Goal: Task Accomplishment & Management: Manage account settings

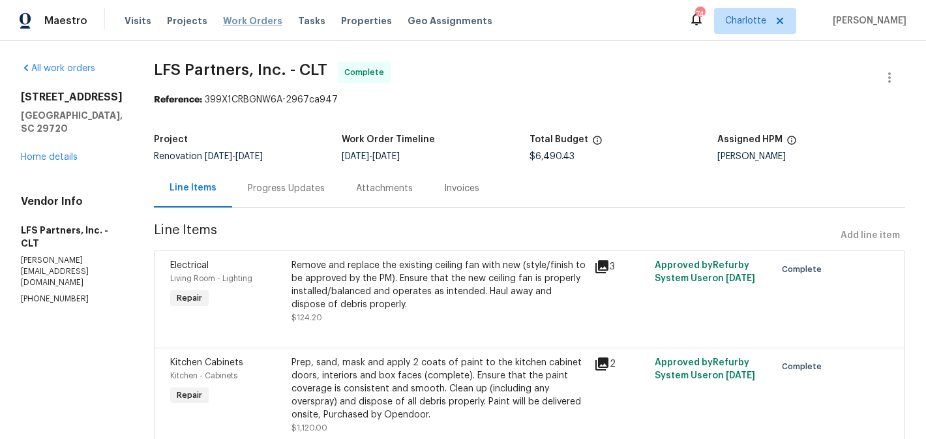
click at [237, 22] on span "Work Orders" at bounding box center [252, 20] width 59 height 13
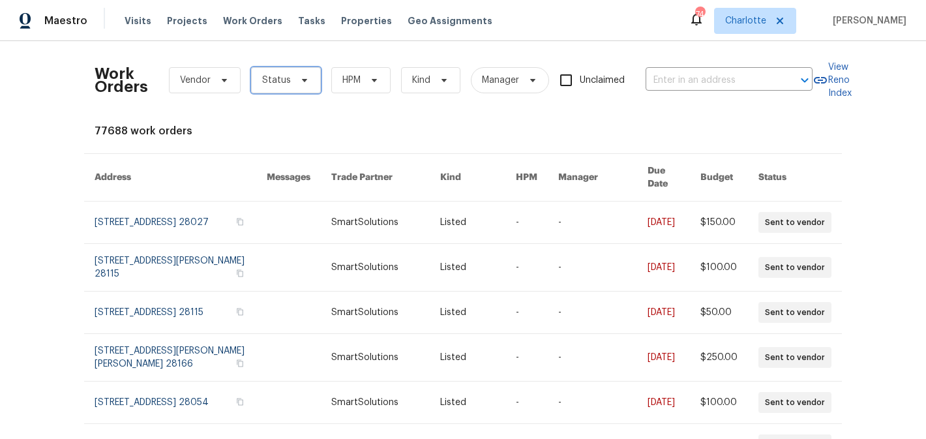
click at [306, 80] on icon at bounding box center [304, 80] width 10 height 10
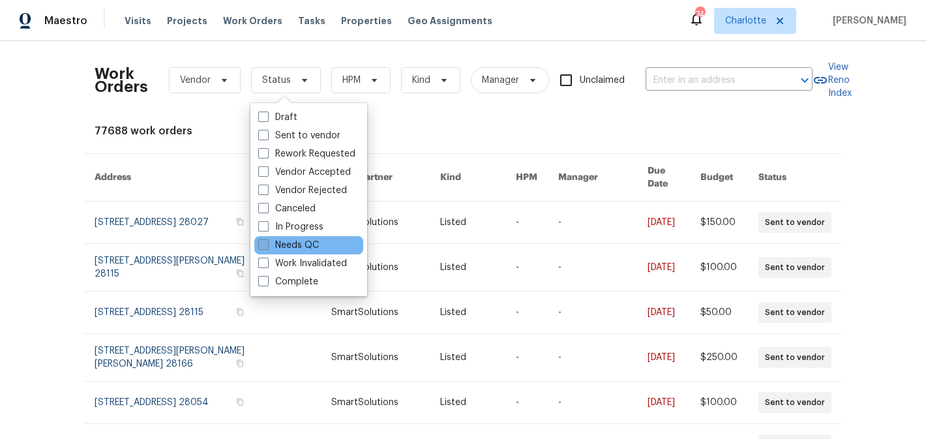
click at [296, 243] on label "Needs QC" at bounding box center [288, 245] width 61 height 13
click at [267, 243] on input "Needs QC" at bounding box center [262, 243] width 8 height 8
checkbox input "true"
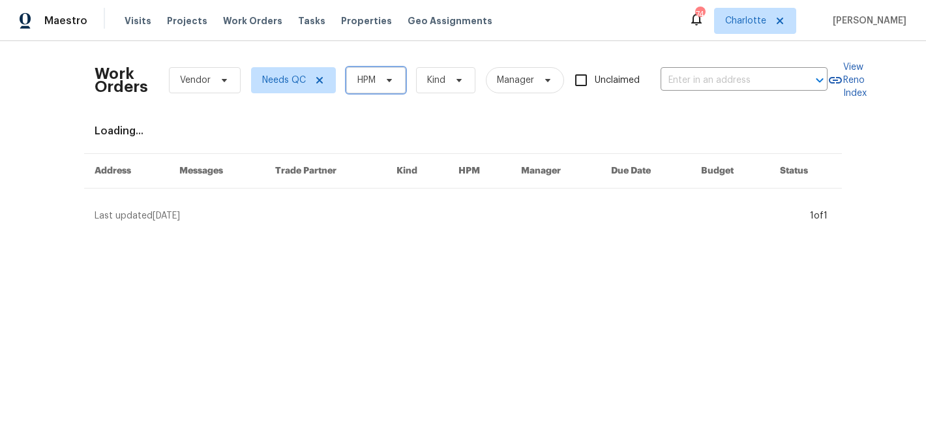
click at [377, 75] on span "HPM" at bounding box center [375, 80] width 59 height 26
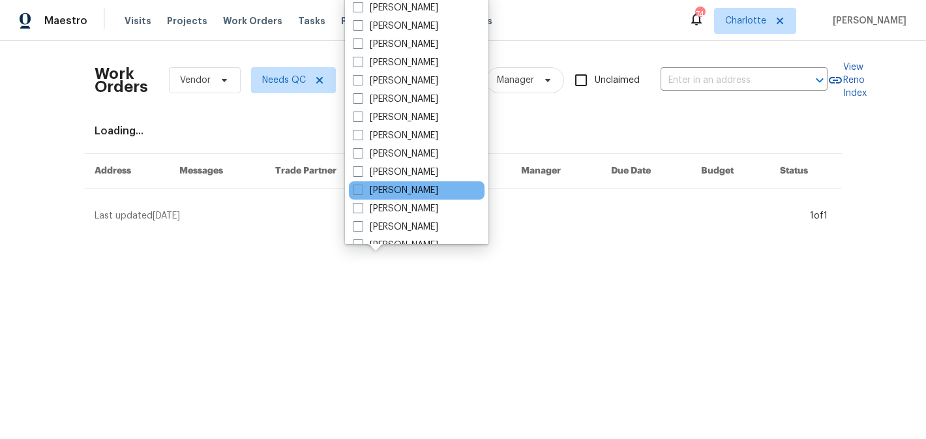
scroll to position [162, 0]
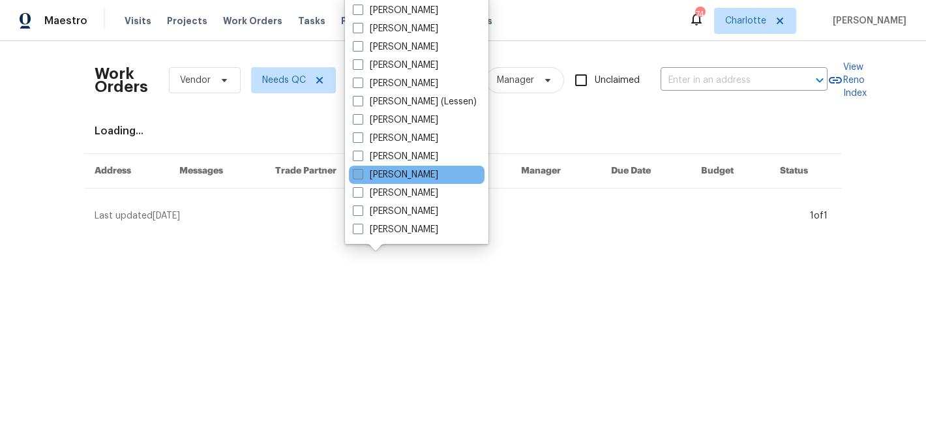
click at [394, 170] on label "[PERSON_NAME]" at bounding box center [395, 174] width 85 height 13
click at [361, 170] on input "[PERSON_NAME]" at bounding box center [357, 172] width 8 height 8
checkbox input "true"
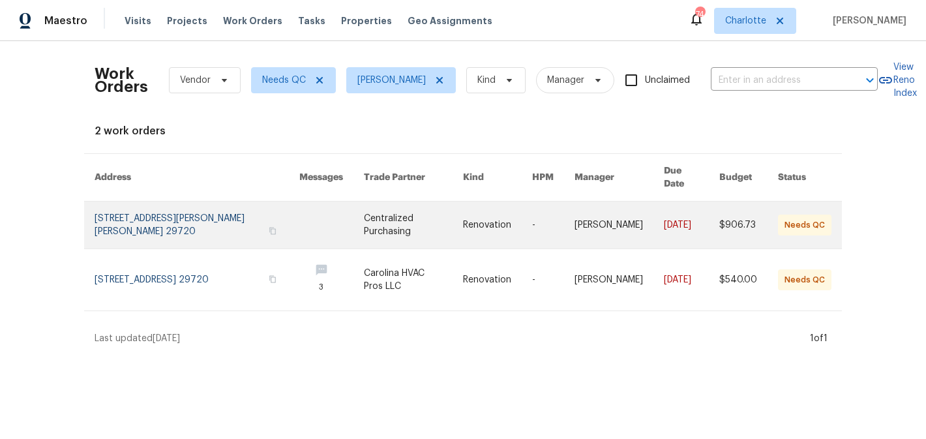
click at [407, 208] on link at bounding box center [413, 224] width 99 height 47
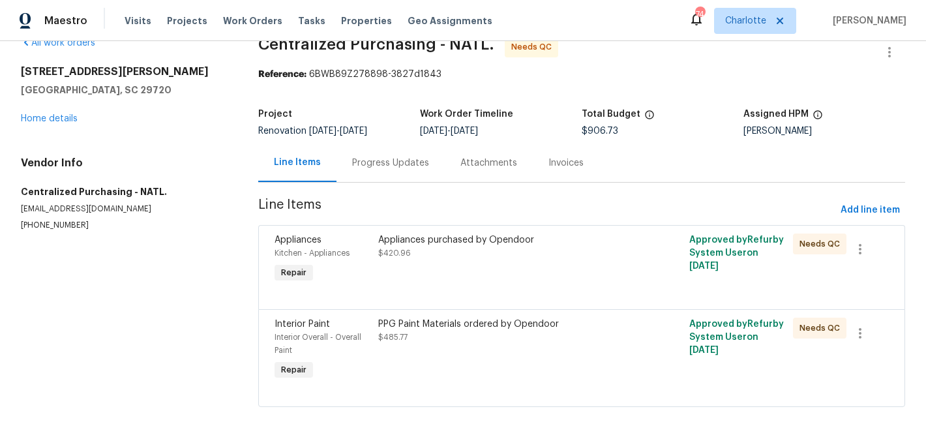
scroll to position [31, 0]
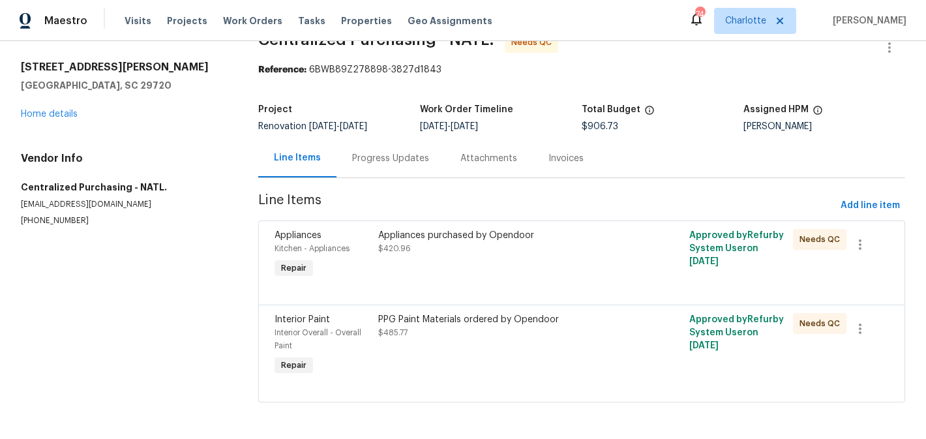
click at [494, 266] on div "Appliances purchased by Opendoor $420.96" at bounding box center [503, 255] width 259 height 60
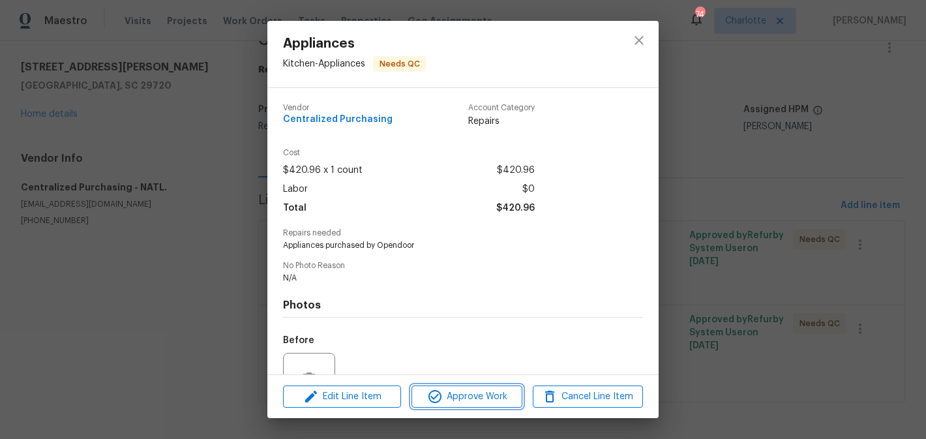
click at [486, 390] on span "Approve Work" at bounding box center [466, 397] width 102 height 16
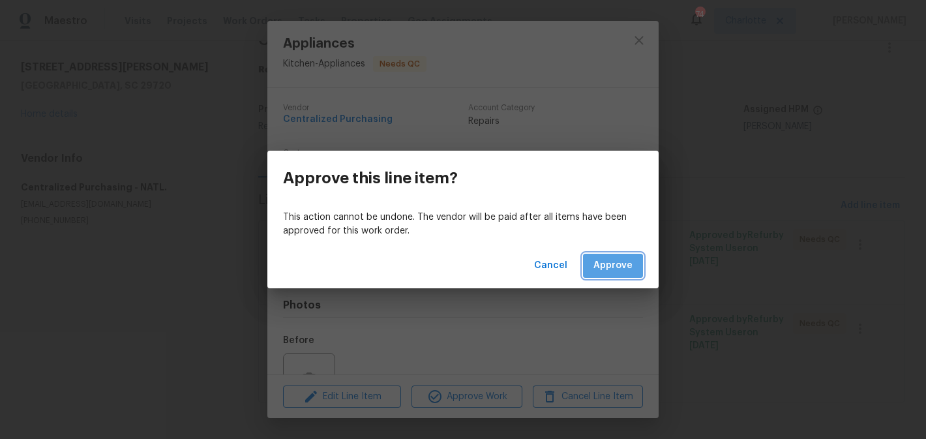
click at [611, 254] on button "Approve" at bounding box center [613, 266] width 60 height 24
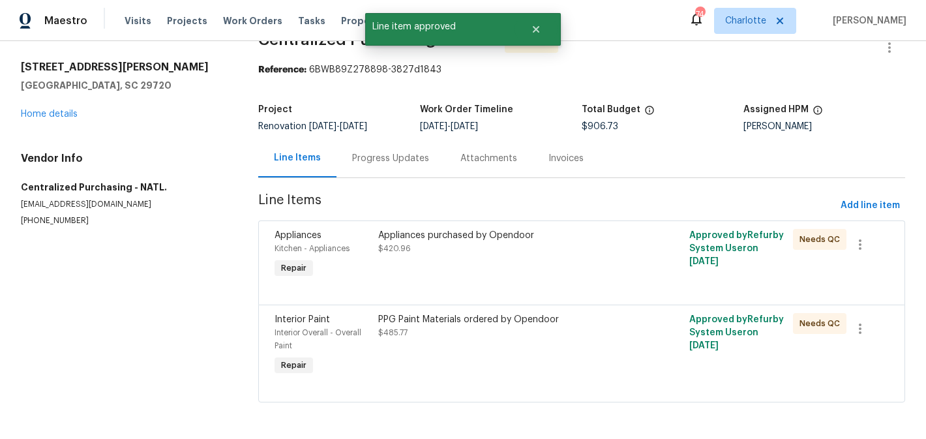
scroll to position [0, 0]
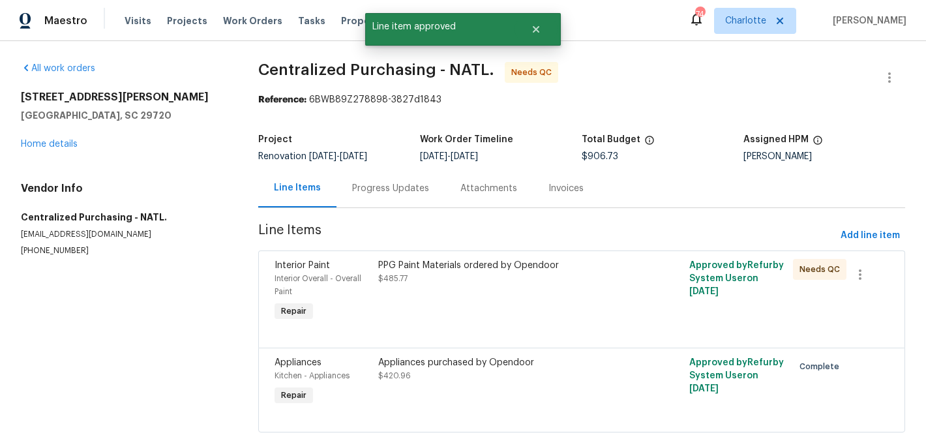
click at [559, 302] on div "PPG Paint Materials ordered by Opendoor $485.77" at bounding box center [503, 291] width 259 height 73
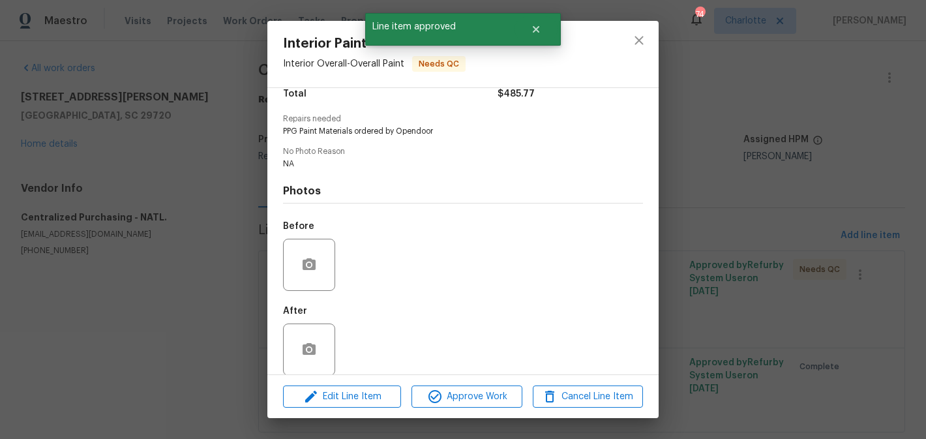
scroll to position [128, 0]
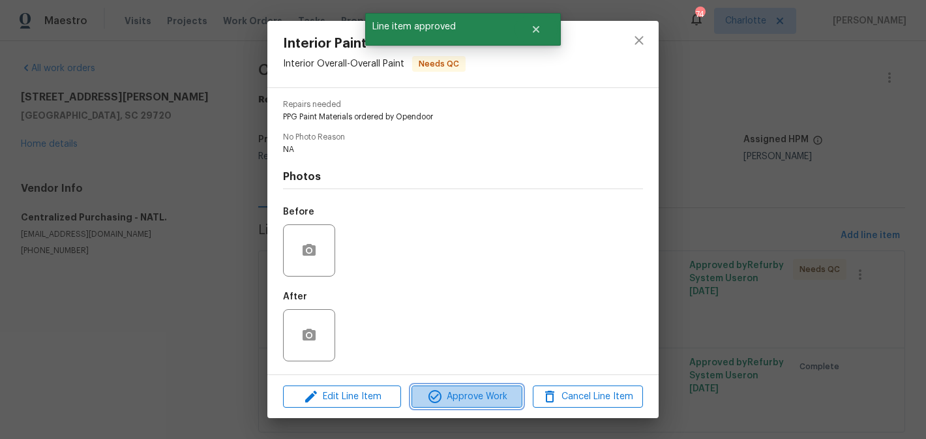
click at [486, 404] on button "Approve Work" at bounding box center [466, 396] width 110 height 23
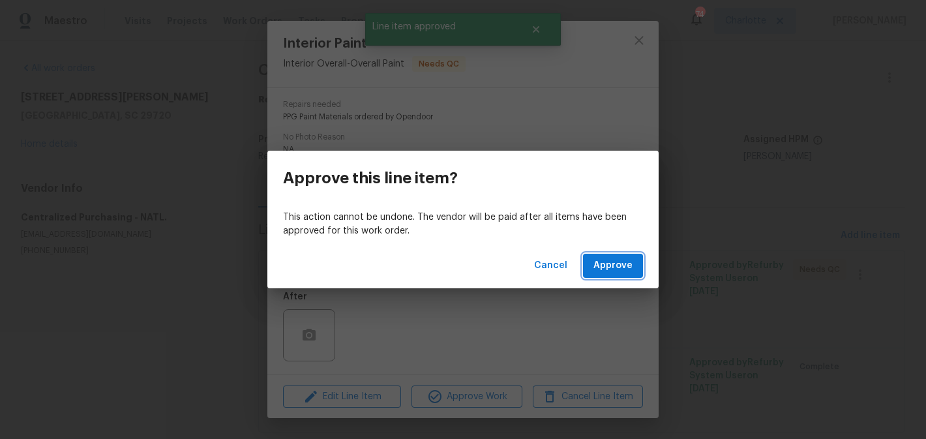
click at [613, 258] on span "Approve" at bounding box center [612, 266] width 39 height 16
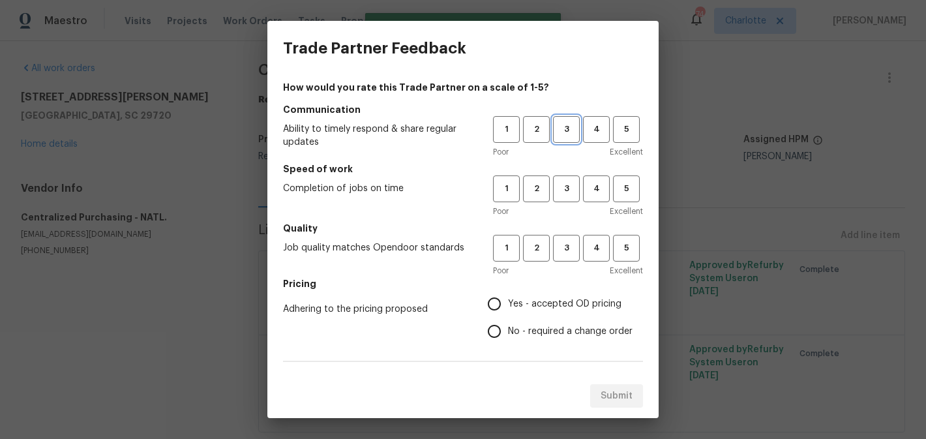
click at [563, 138] on button "3" at bounding box center [566, 129] width 27 height 27
click at [562, 184] on span "3" at bounding box center [566, 188] width 24 height 15
click at [574, 237] on button "3" at bounding box center [566, 248] width 27 height 27
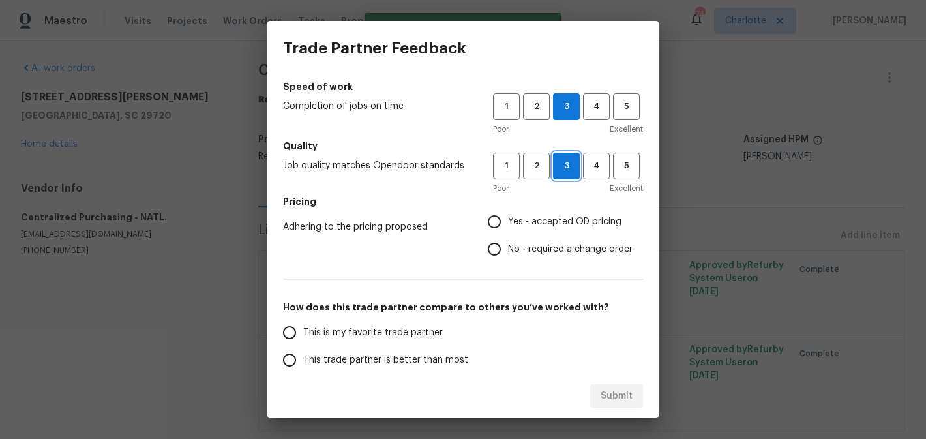
scroll to position [162, 0]
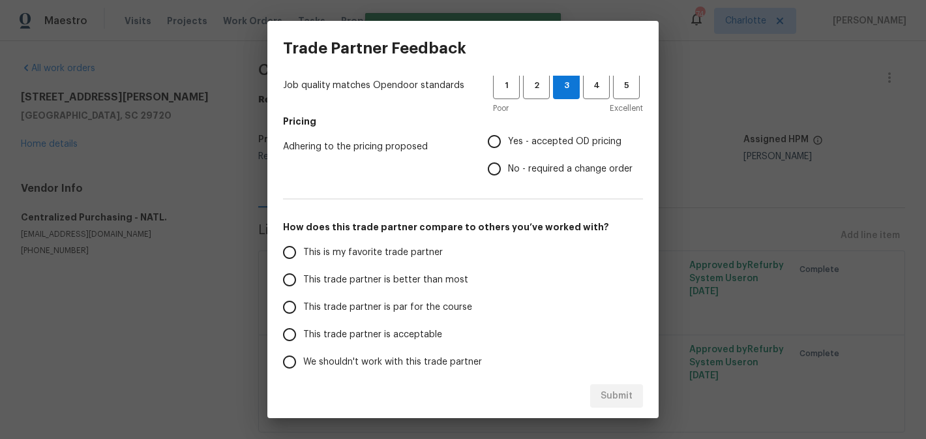
click at [531, 144] on span "Yes - accepted OD pricing" at bounding box center [564, 142] width 113 height 14
click at [508, 144] on input "Yes - accepted OD pricing" at bounding box center [493, 141] width 27 height 27
radio input "true"
click at [394, 301] on span "This trade partner is par for the course" at bounding box center [387, 308] width 169 height 14
click at [303, 300] on input "This trade partner is par for the course" at bounding box center [289, 306] width 27 height 27
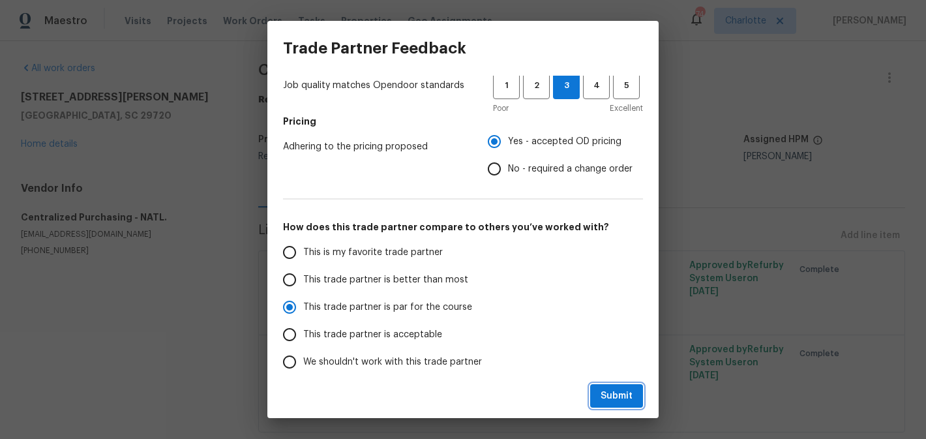
click at [616, 387] on button "Submit" at bounding box center [616, 396] width 53 height 24
radio input "true"
radio input "false"
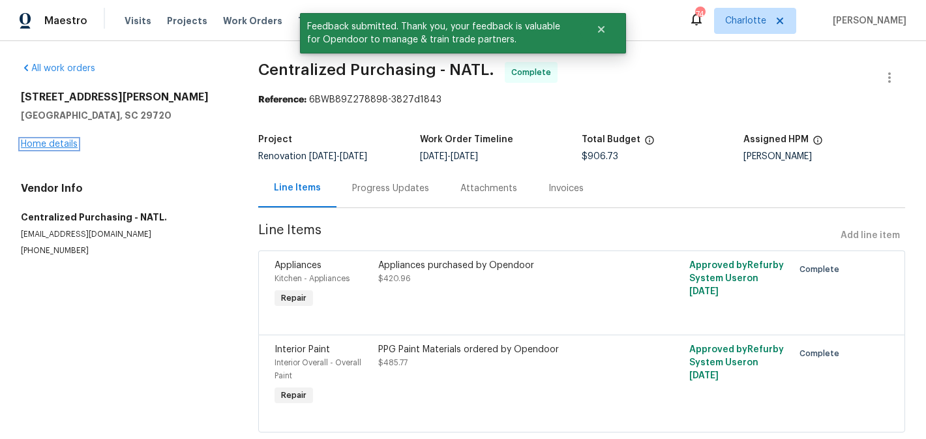
click at [50, 147] on link "Home details" at bounding box center [49, 144] width 57 height 9
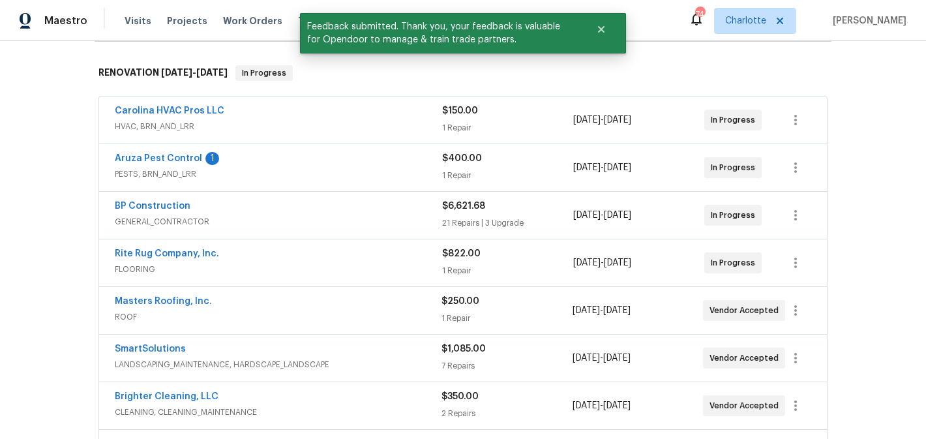
scroll to position [195, 0]
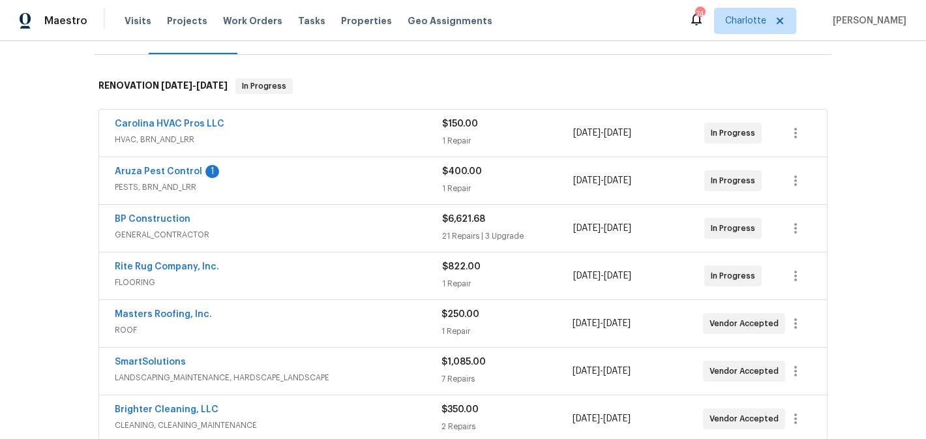
click at [160, 166] on div "Aruza Pest Control 1" at bounding box center [278, 173] width 327 height 16
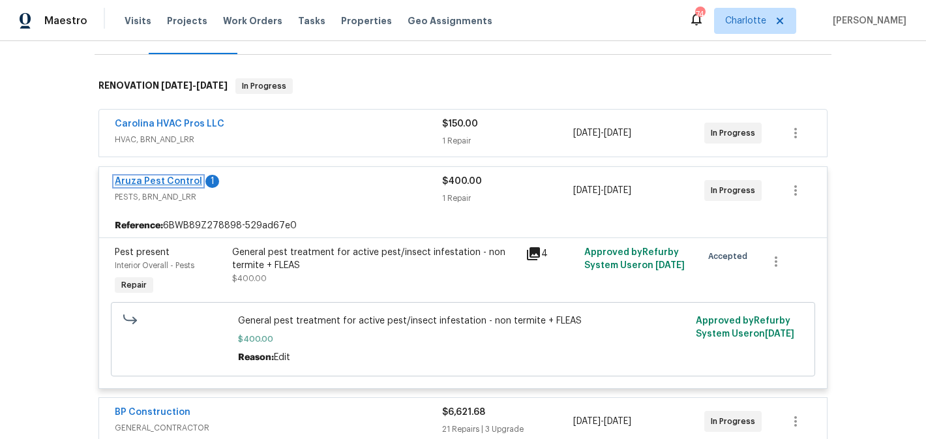
click at [159, 177] on link "Aruza Pest Control" at bounding box center [158, 181] width 87 height 9
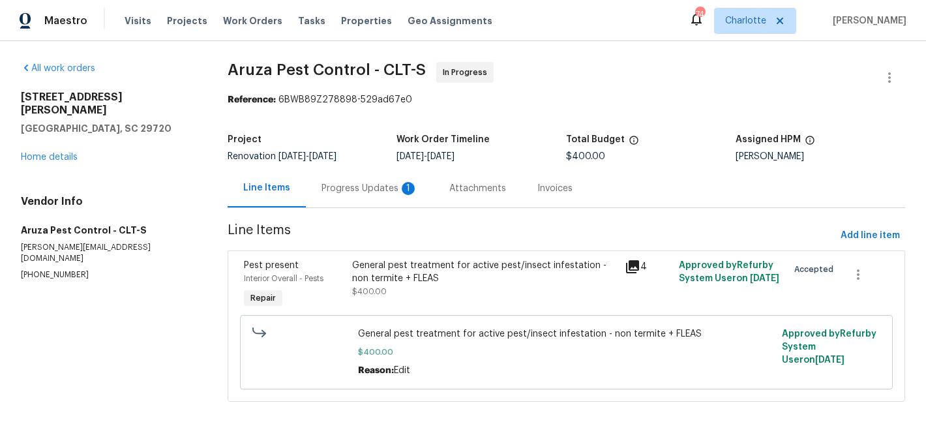
click at [359, 184] on div "Progress Updates 1" at bounding box center [369, 188] width 96 height 13
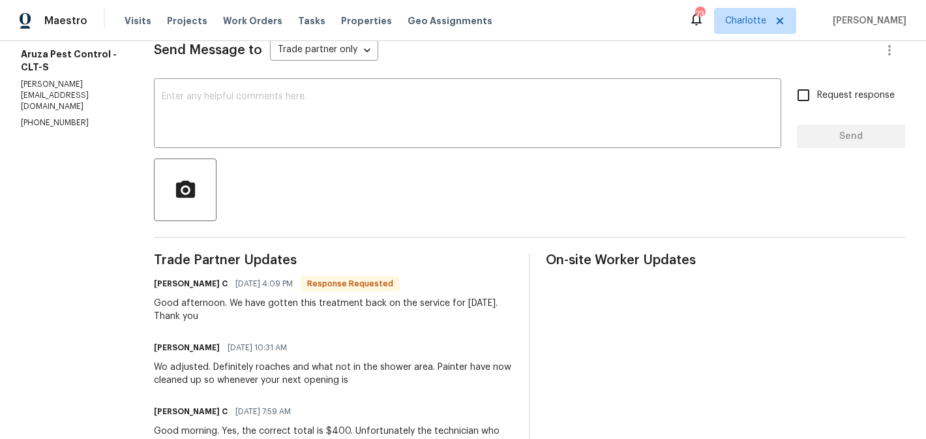
scroll to position [177, 0]
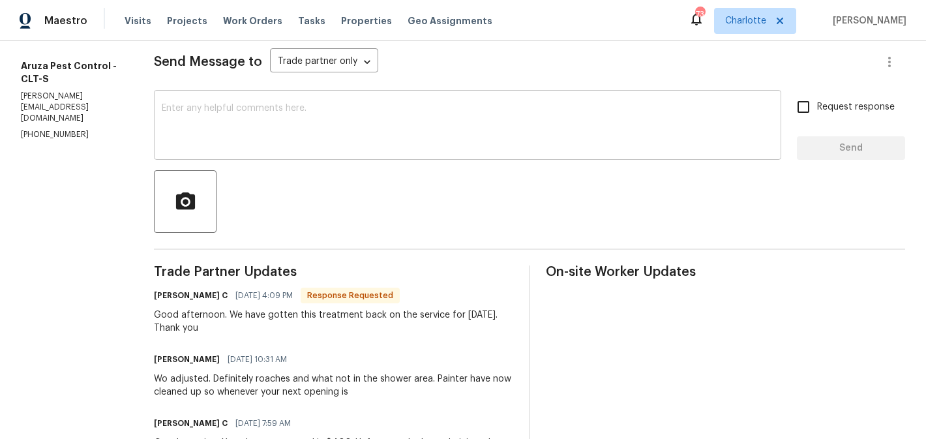
click at [278, 126] on textarea at bounding box center [467, 127] width 611 height 46
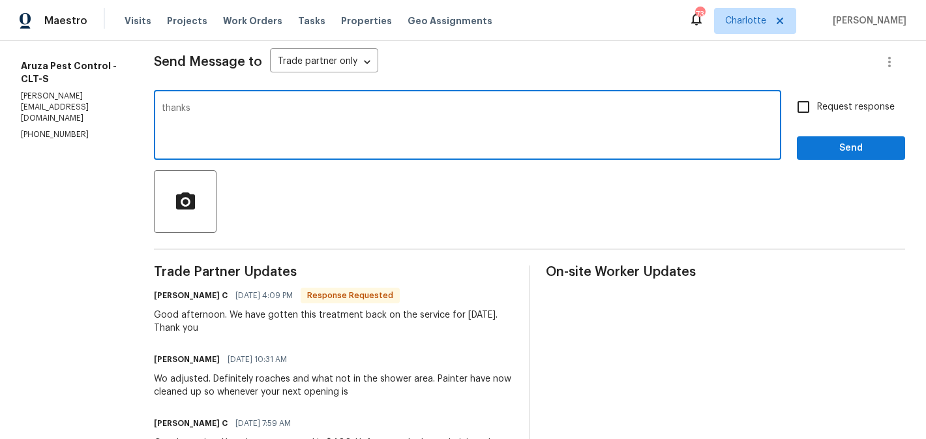
type textarea "thanks"
click at [872, 108] on span "Request response" at bounding box center [856, 107] width 78 height 14
click at [817, 108] on input "Request response" at bounding box center [802, 106] width 27 height 27
checkbox input "true"
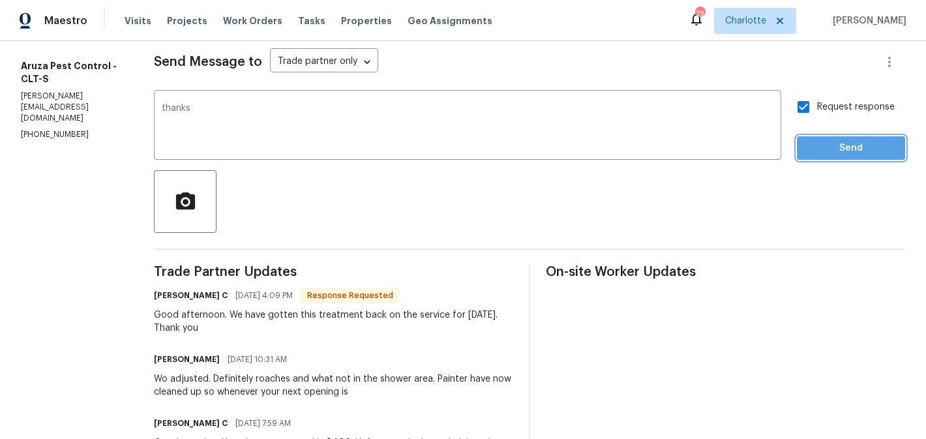
click at [874, 136] on button "Send" at bounding box center [851, 148] width 108 height 24
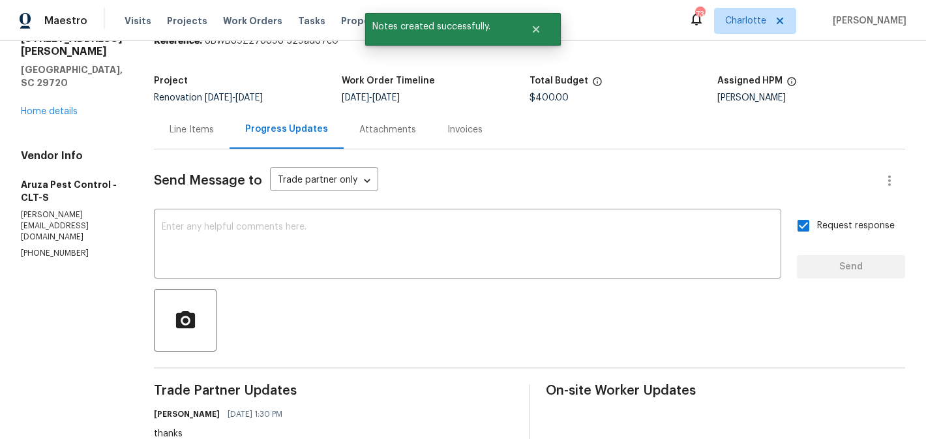
scroll to position [0, 0]
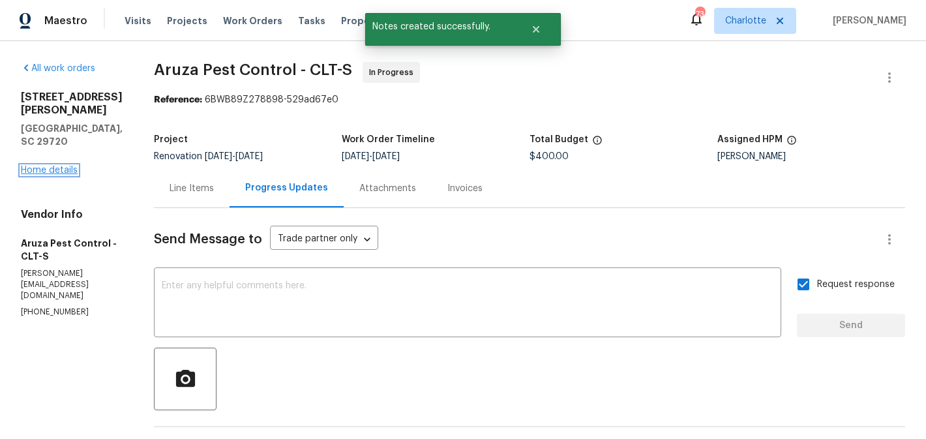
click at [43, 166] on link "Home details" at bounding box center [49, 170] width 57 height 9
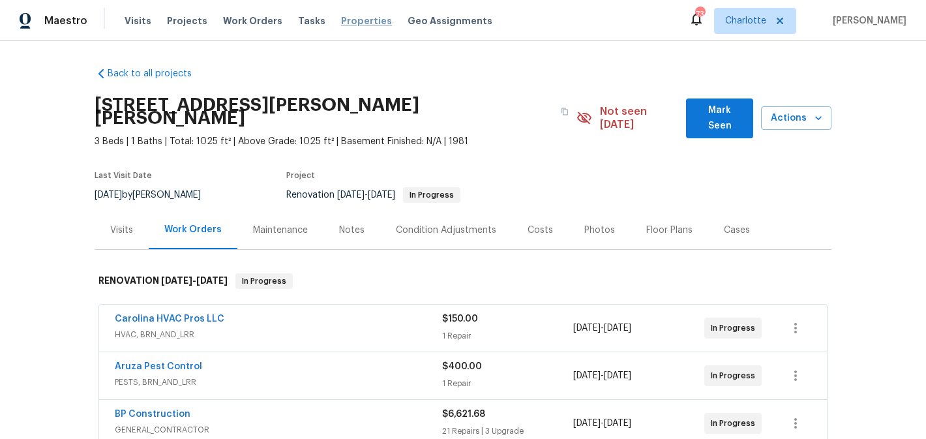
click at [341, 24] on span "Properties" at bounding box center [366, 20] width 51 height 13
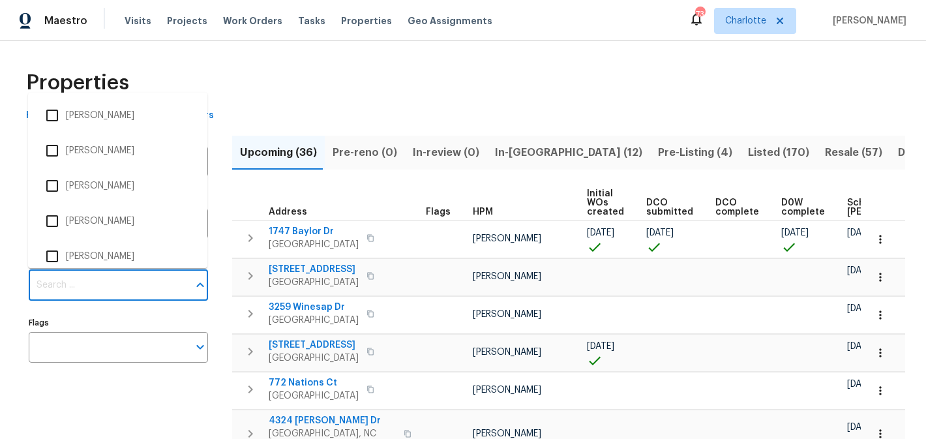
click at [80, 274] on input "Individuals" at bounding box center [109, 285] width 160 height 31
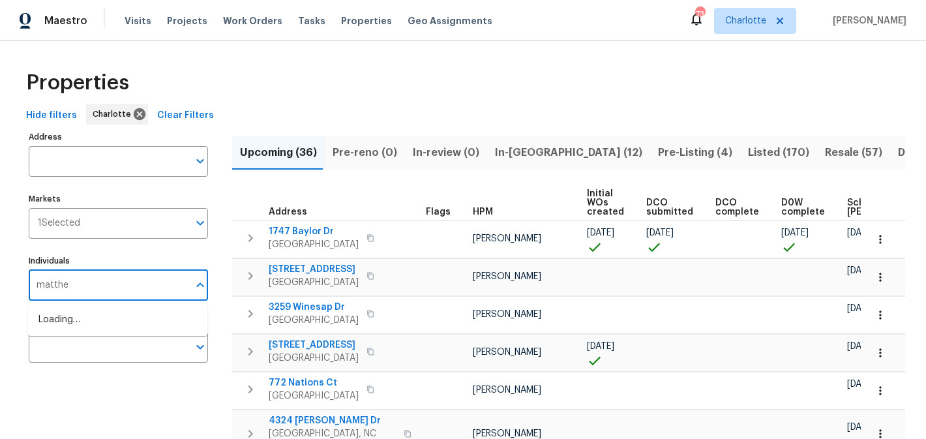
type input "matthew"
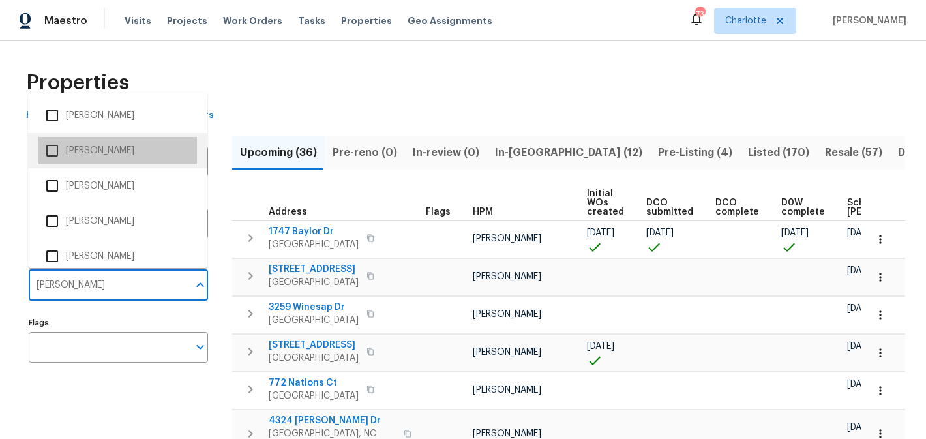
click at [112, 155] on li "[PERSON_NAME]" at bounding box center [117, 150] width 158 height 27
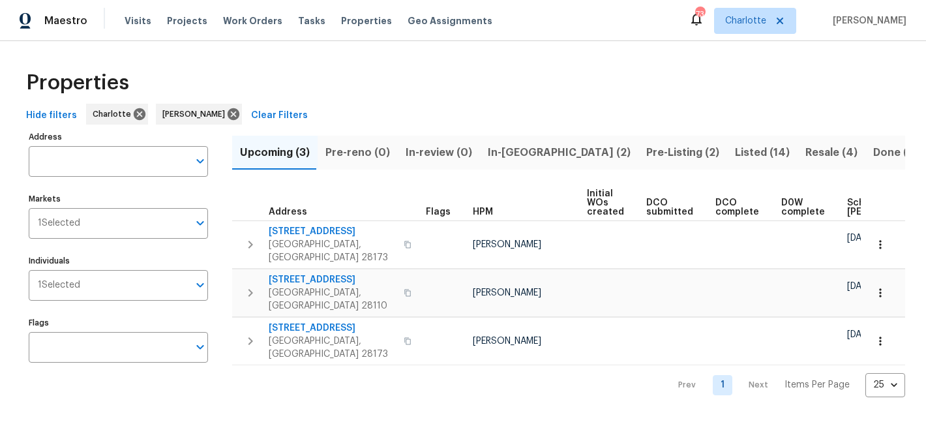
click at [514, 149] on span "In-reno (2)" at bounding box center [559, 152] width 143 height 18
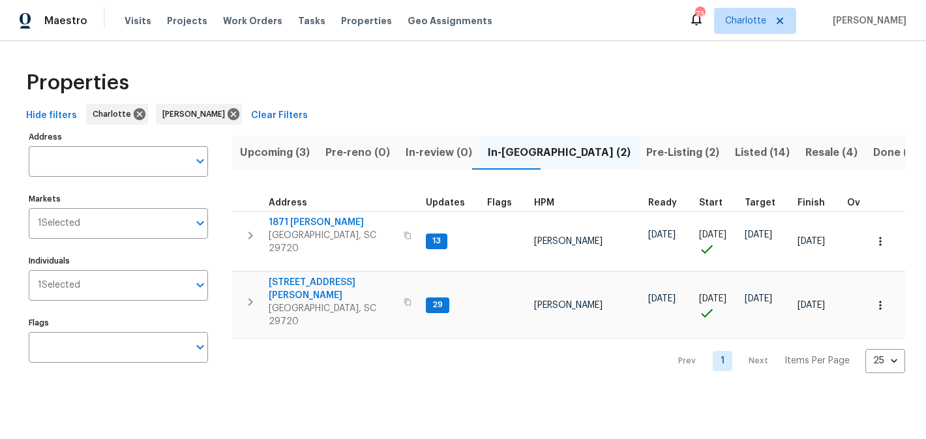
click at [294, 158] on span "Upcoming (3)" at bounding box center [275, 152] width 70 height 18
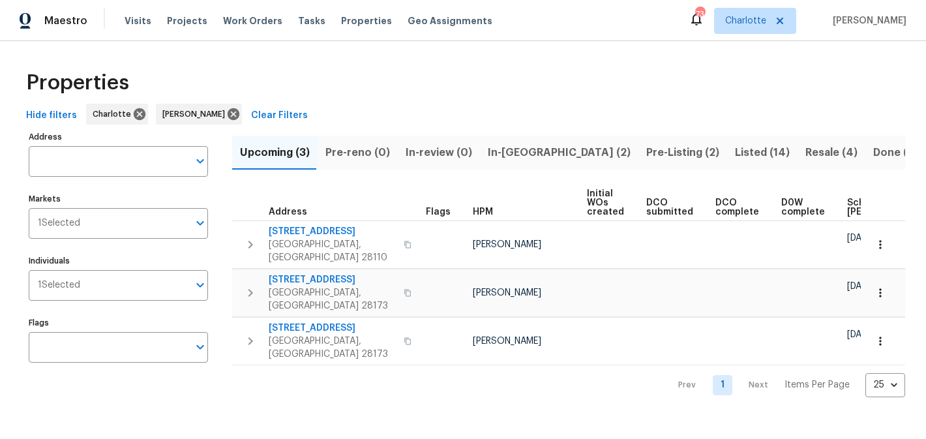
click at [496, 151] on span "In-[GEOGRAPHIC_DATA] (2)" at bounding box center [559, 152] width 143 height 18
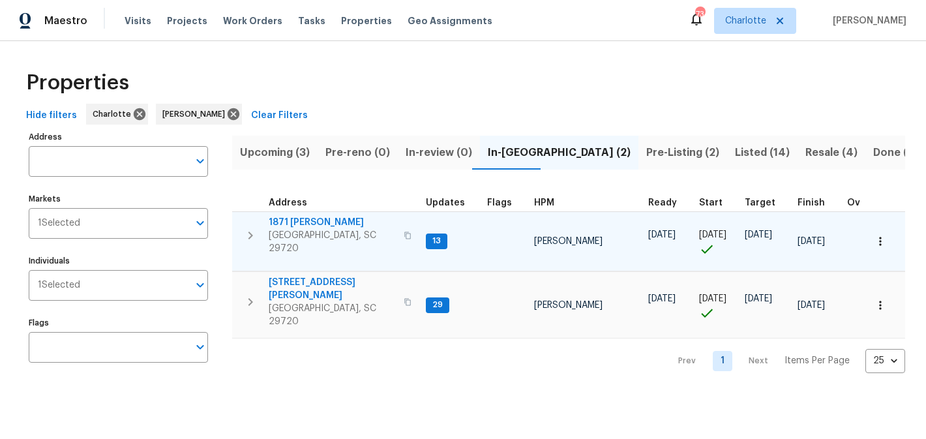
click at [277, 218] on span "1871 [PERSON_NAME]" at bounding box center [332, 222] width 127 height 13
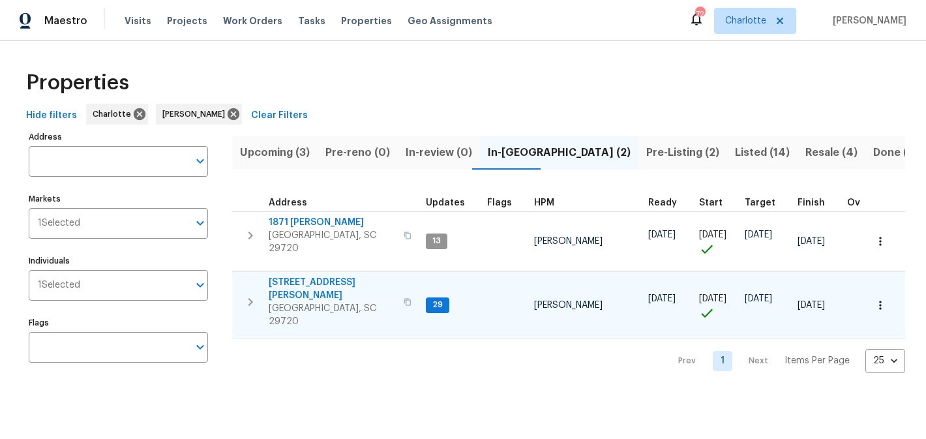
click at [302, 280] on span "2744 Lyndell Way" at bounding box center [332, 289] width 127 height 26
click at [253, 294] on icon "button" at bounding box center [251, 302] width 16 height 16
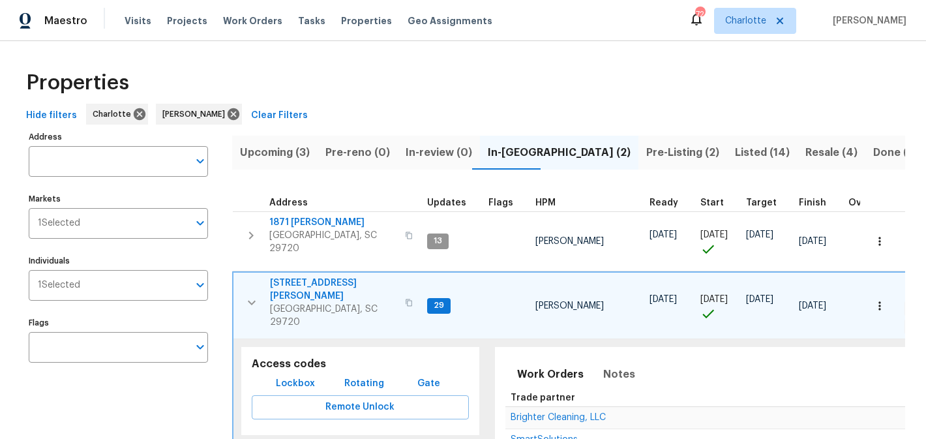
click at [302, 375] on span "Lockbox" at bounding box center [295, 383] width 39 height 16
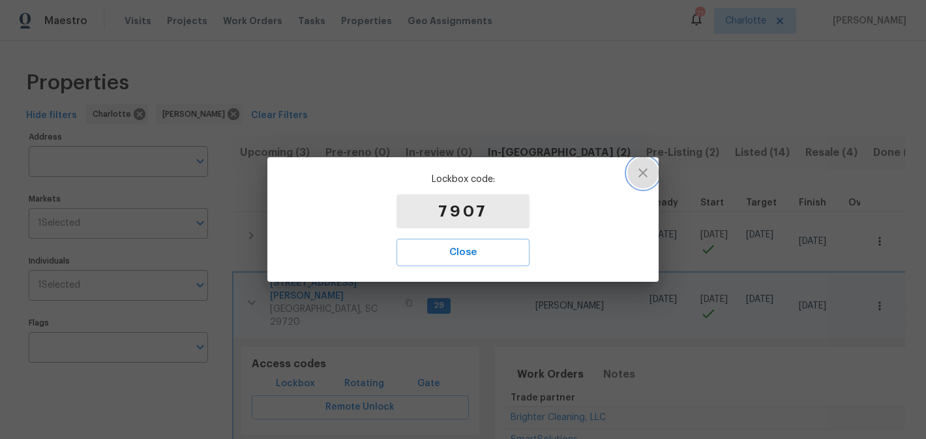
click at [634, 173] on button "button" at bounding box center [642, 172] width 31 height 31
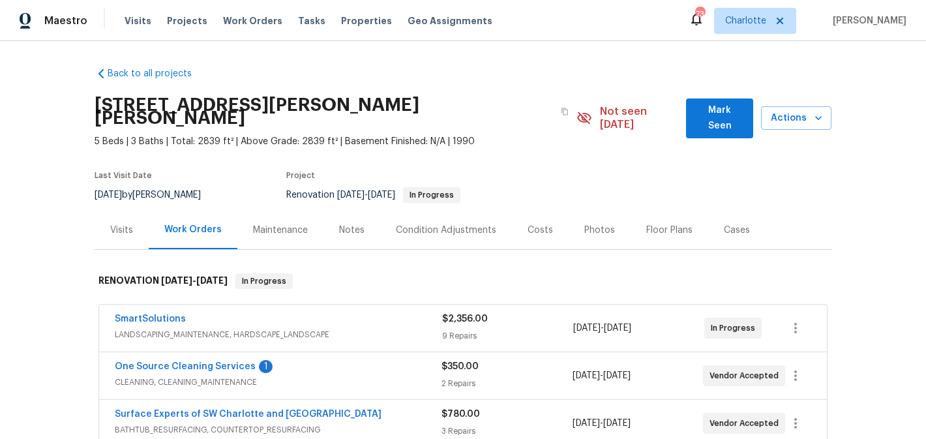
click at [725, 105] on span "Mark Seen" at bounding box center [719, 118] width 46 height 32
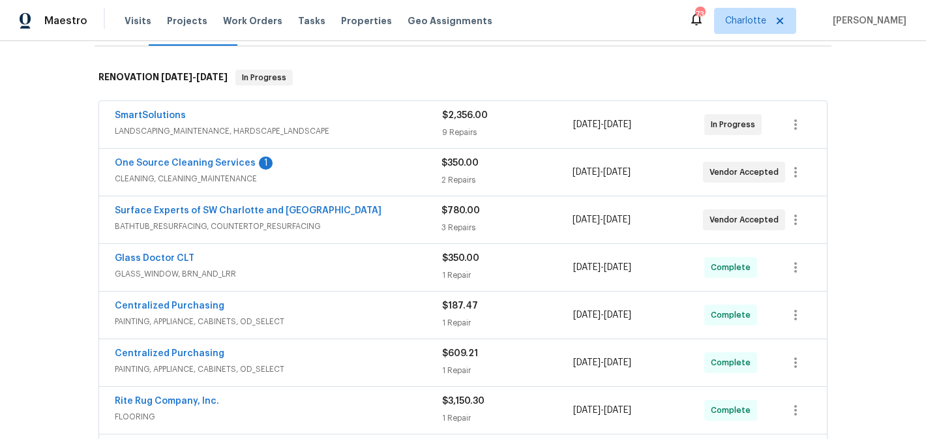
scroll to position [194, 0]
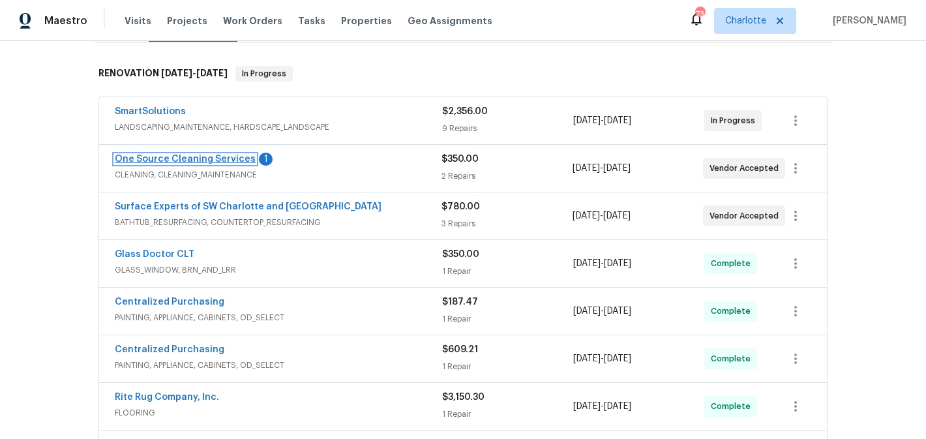
click at [184, 161] on link "One Source Cleaning Services" at bounding box center [185, 159] width 141 height 9
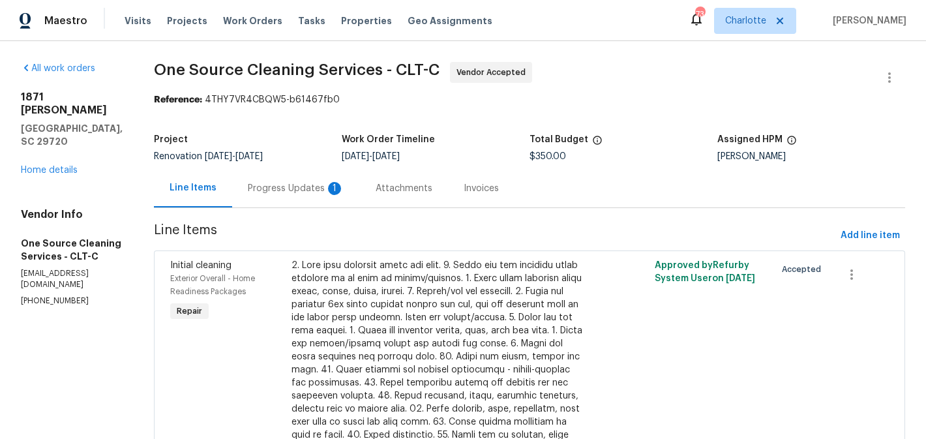
click at [293, 184] on div "Progress Updates 1" at bounding box center [296, 188] width 96 height 13
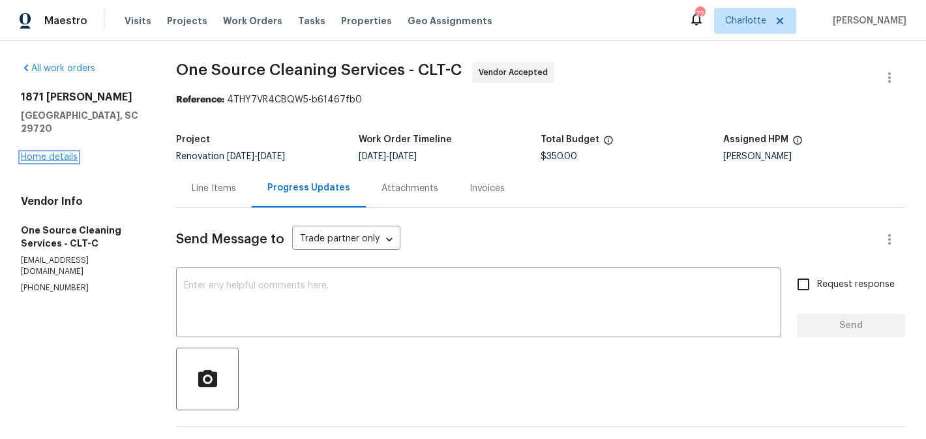
click at [55, 153] on link "Home details" at bounding box center [49, 157] width 57 height 9
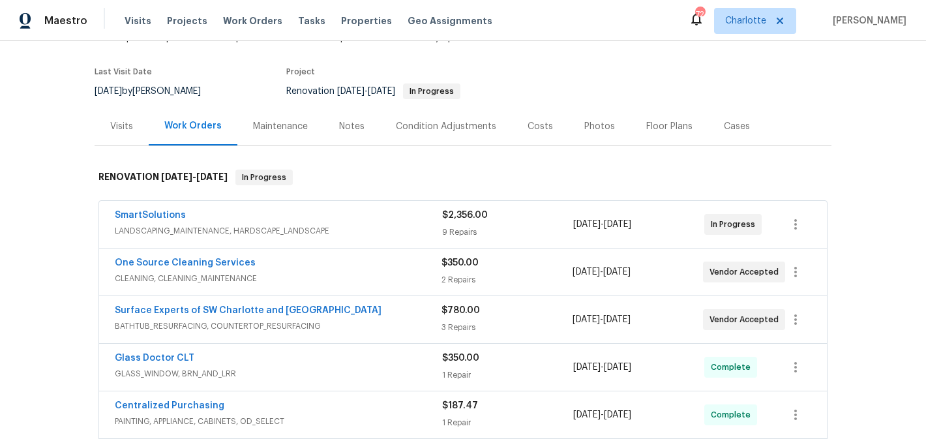
scroll to position [164, 0]
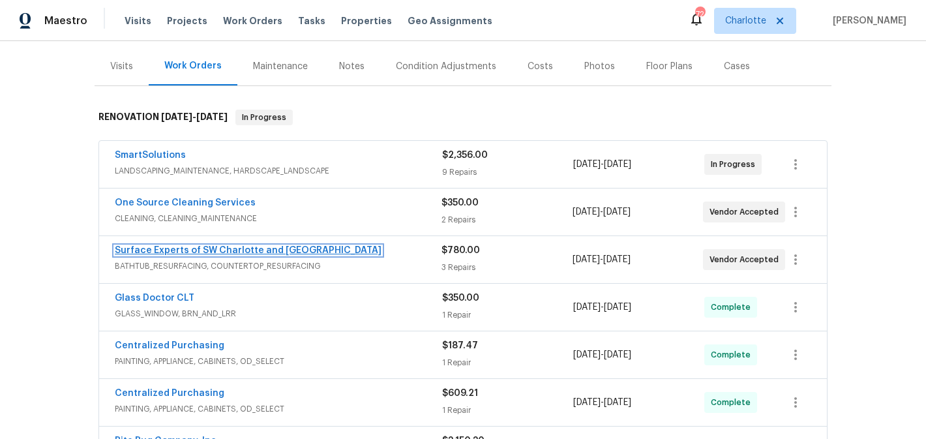
click at [226, 246] on link "Surface Experts of SW Charlotte and Rock Hill" at bounding box center [248, 250] width 267 height 9
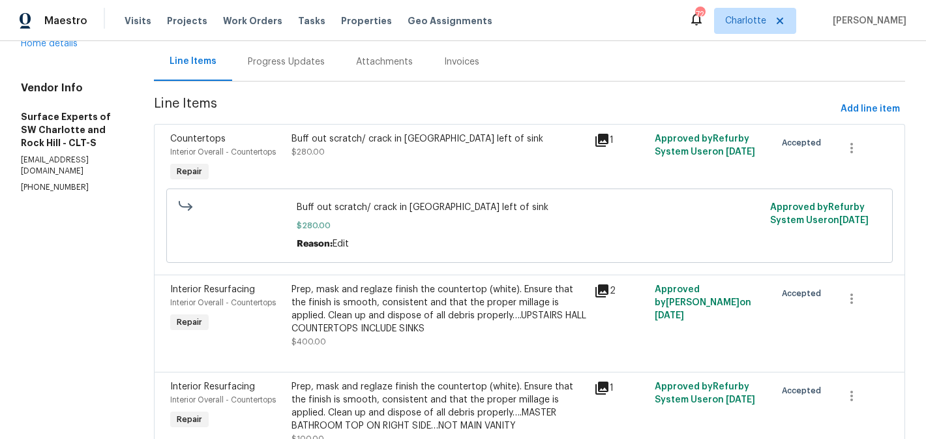
scroll to position [16, 0]
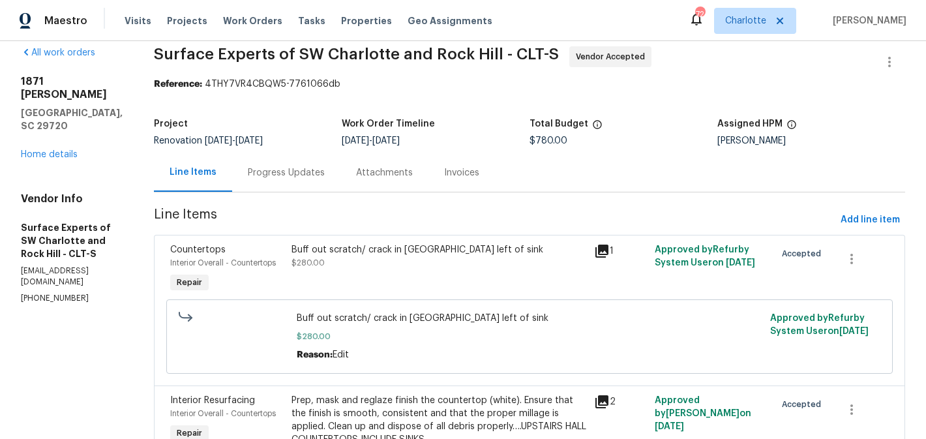
click at [316, 171] on div "Progress Updates" at bounding box center [286, 172] width 77 height 13
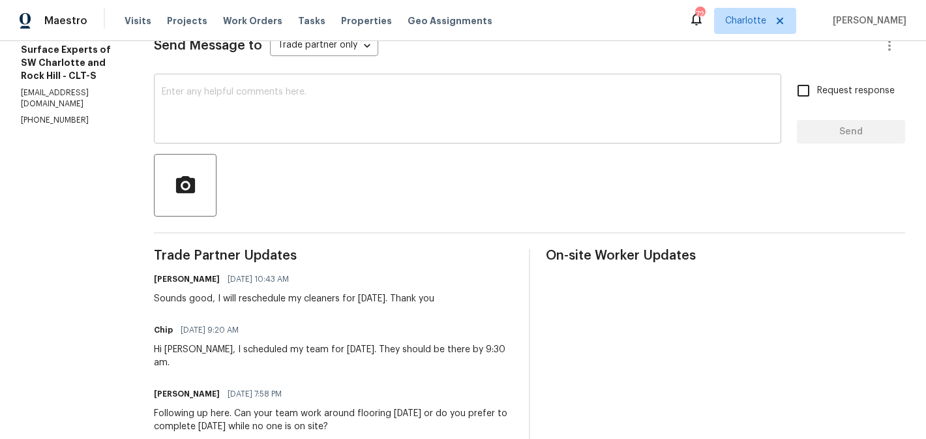
scroll to position [192, 0]
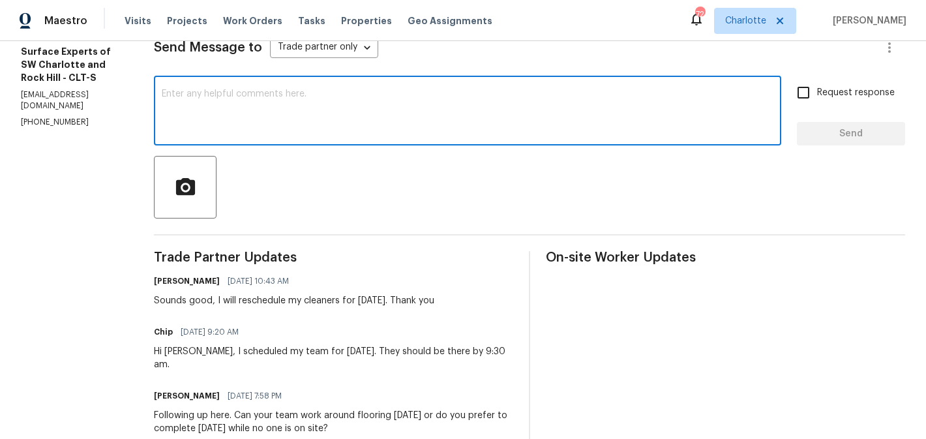
click at [351, 116] on textarea at bounding box center [467, 112] width 611 height 46
type textarea "did this get complete yesterday?"
click at [816, 98] on input "Request response" at bounding box center [802, 92] width 27 height 27
checkbox input "true"
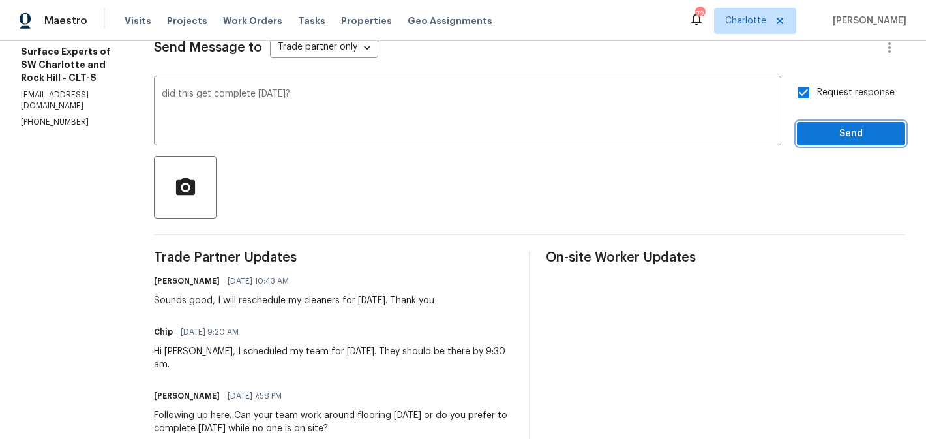
click at [838, 141] on span "Send" at bounding box center [850, 134] width 87 height 16
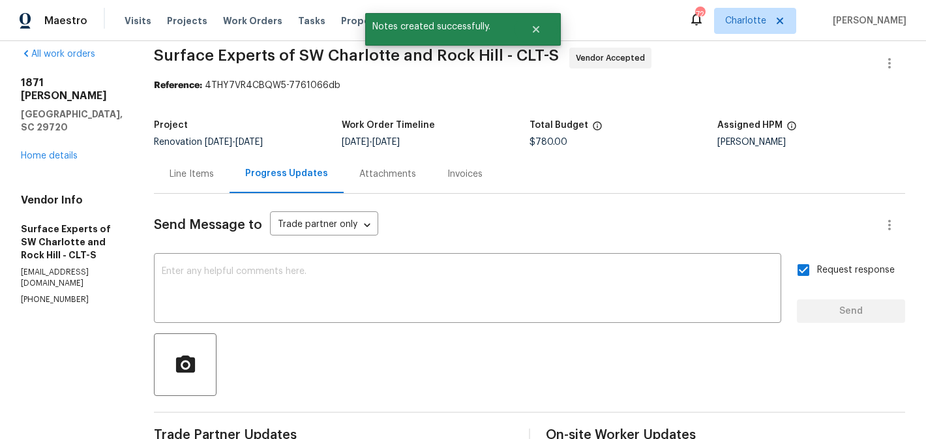
scroll to position [0, 0]
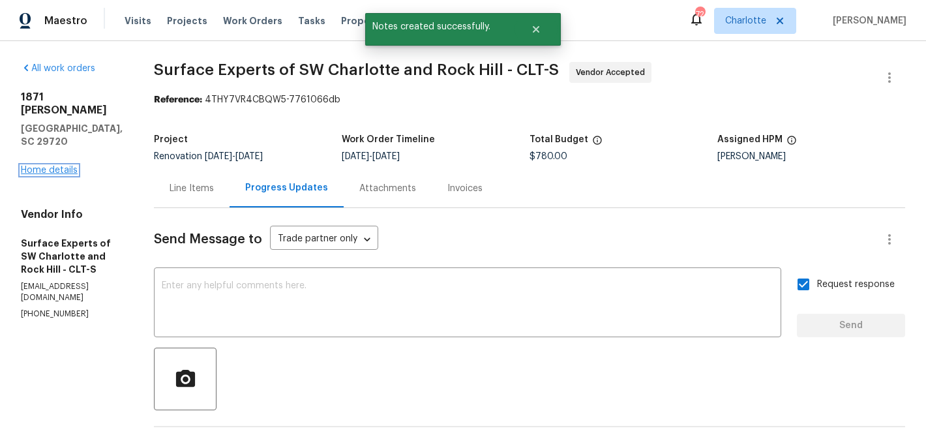
click at [45, 166] on link "Home details" at bounding box center [49, 170] width 57 height 9
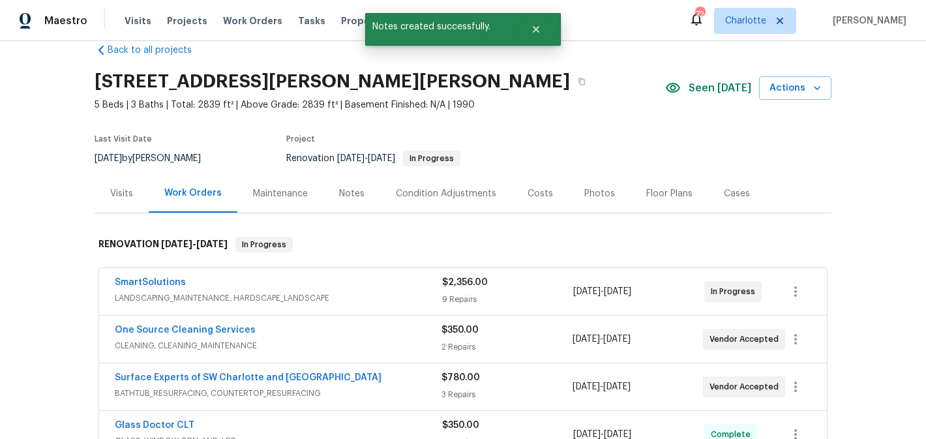
scroll to position [24, 0]
click at [149, 283] on link "SmartSolutions" at bounding box center [150, 281] width 71 height 9
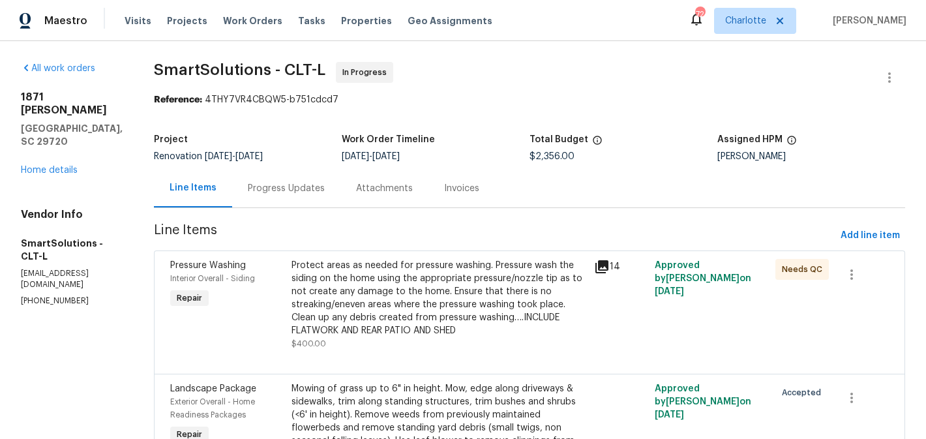
click at [295, 187] on div "Progress Updates" at bounding box center [286, 188] width 77 height 13
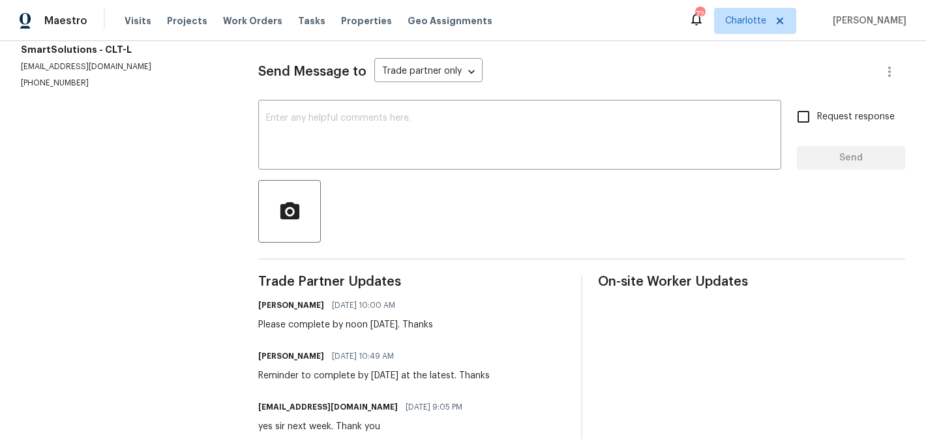
scroll to position [164, 0]
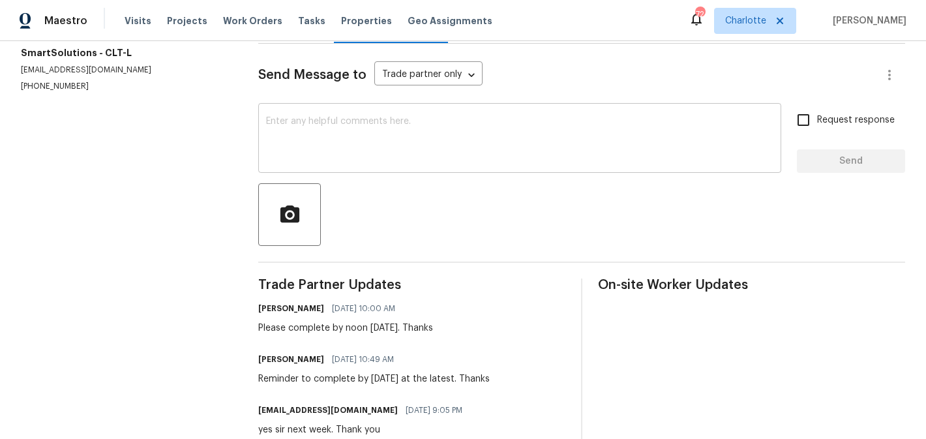
click at [357, 132] on textarea at bounding box center [519, 140] width 507 height 46
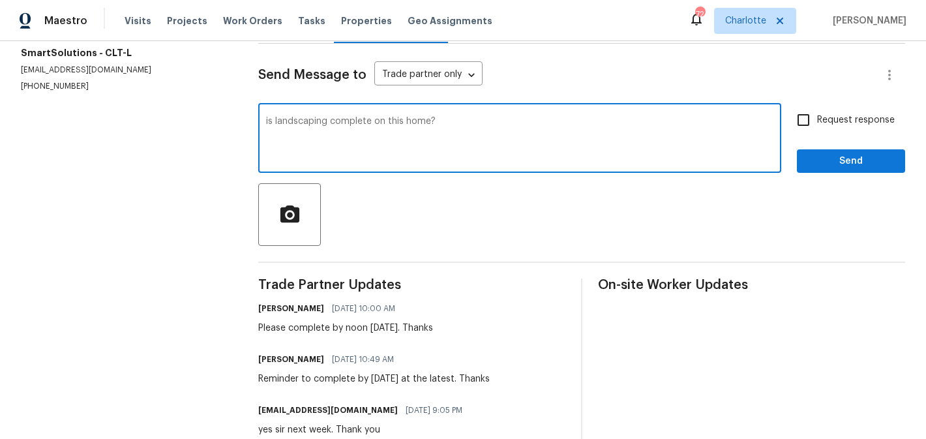
type textarea "is landscaping complete on this home?"
click at [813, 119] on input "Request response" at bounding box center [802, 119] width 27 height 27
checkbox input "true"
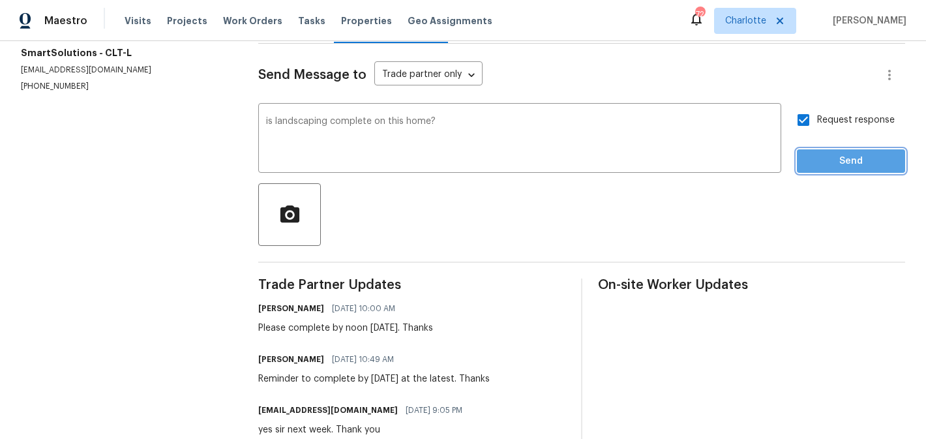
click at [855, 155] on span "Send" at bounding box center [850, 161] width 87 height 16
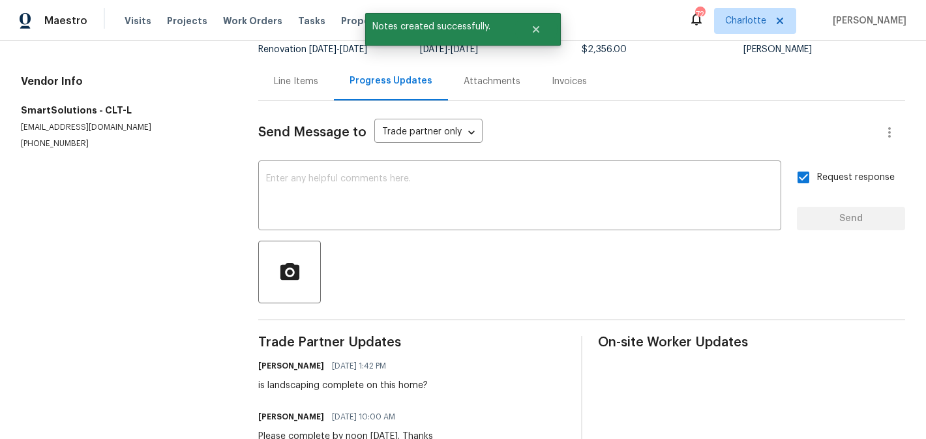
scroll to position [0, 0]
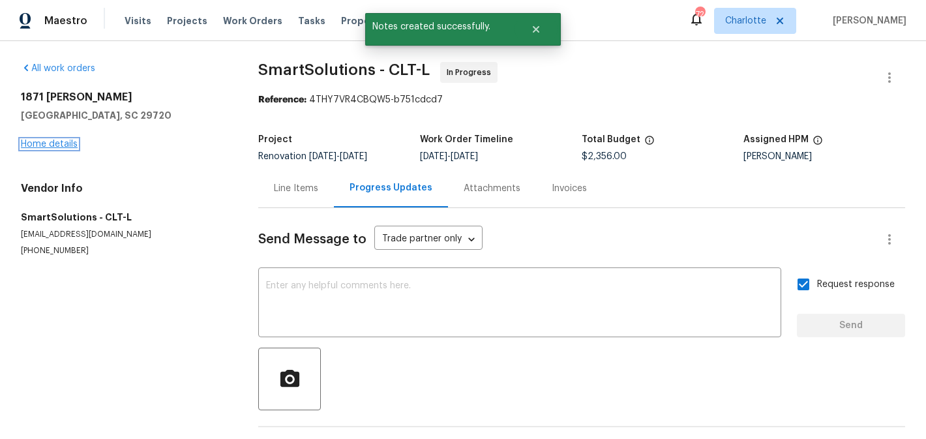
click at [48, 143] on link "Home details" at bounding box center [49, 144] width 57 height 9
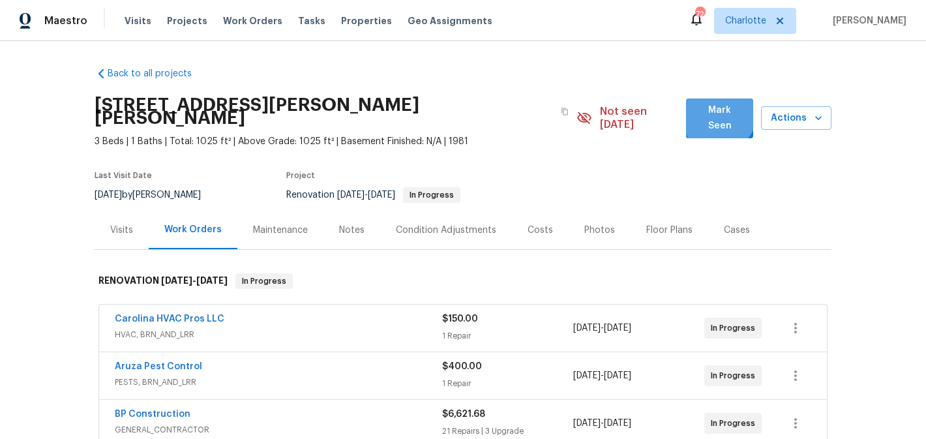
click at [719, 115] on span "Mark Seen" at bounding box center [719, 118] width 46 height 32
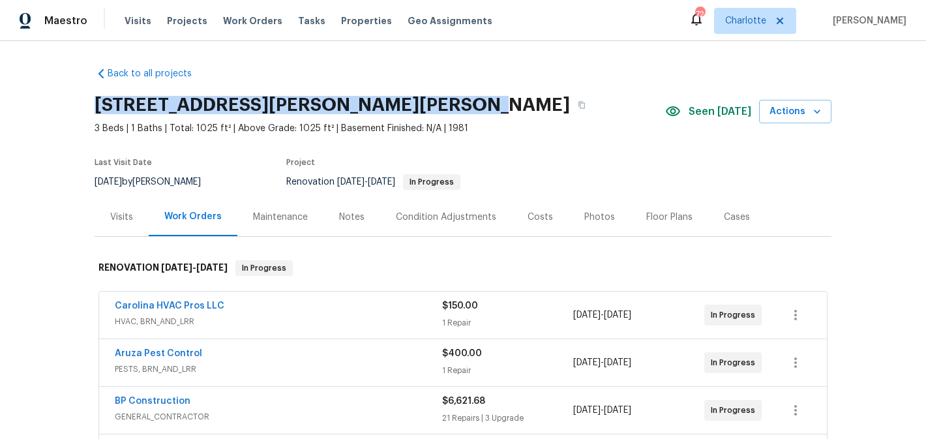
drag, startPoint x: 434, startPoint y: 108, endPoint x: 96, endPoint y: 98, distance: 337.8
click at [96, 98] on h2 "[STREET_ADDRESS][PERSON_NAME][PERSON_NAME]" at bounding box center [332, 104] width 475 height 13
copy h2 "[STREET_ADDRESS][PERSON_NAME][PERSON_NAME]"
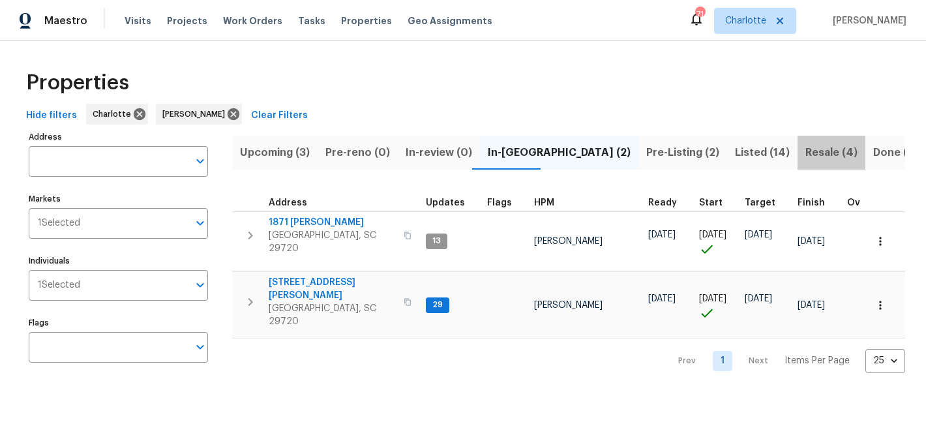
click at [797, 140] on button "Resale (4)" at bounding box center [831, 153] width 68 height 34
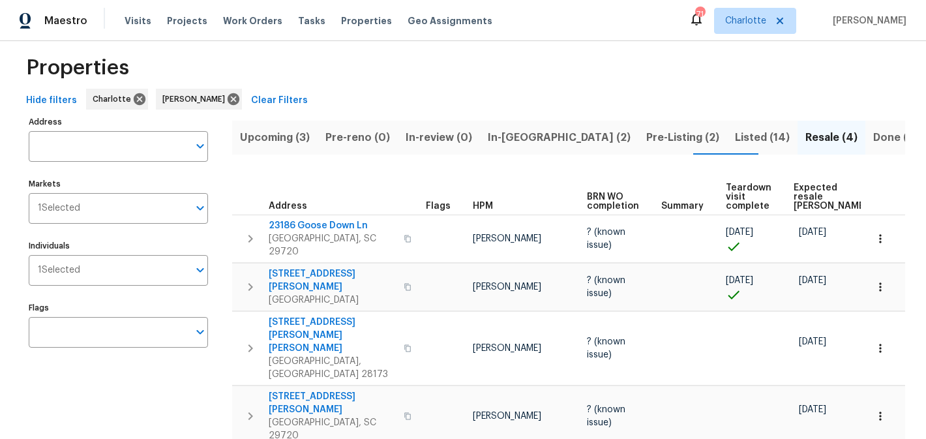
scroll to position [11, 0]
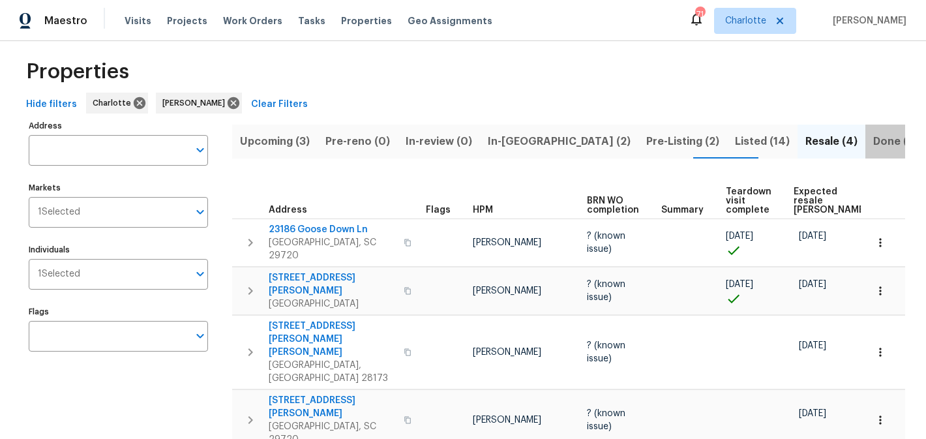
click at [873, 141] on span "Done (227)" at bounding box center [901, 141] width 57 height 18
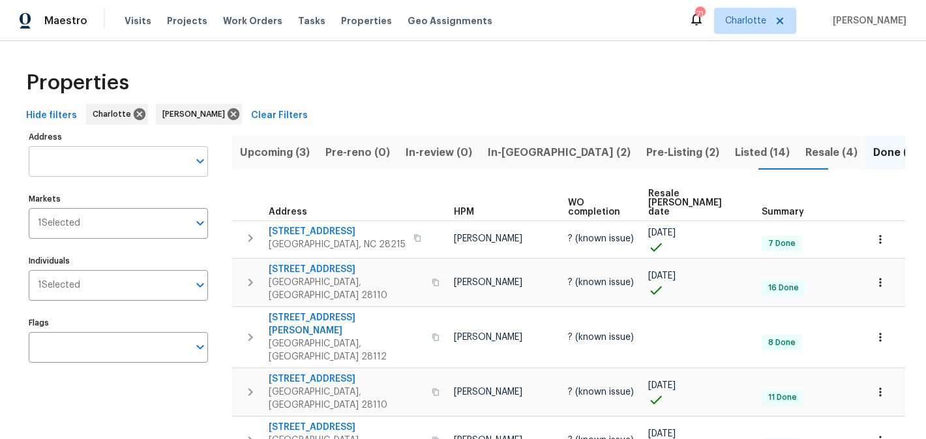
click at [135, 162] on input "Address" at bounding box center [109, 161] width 160 height 31
type input "103 pleasant"
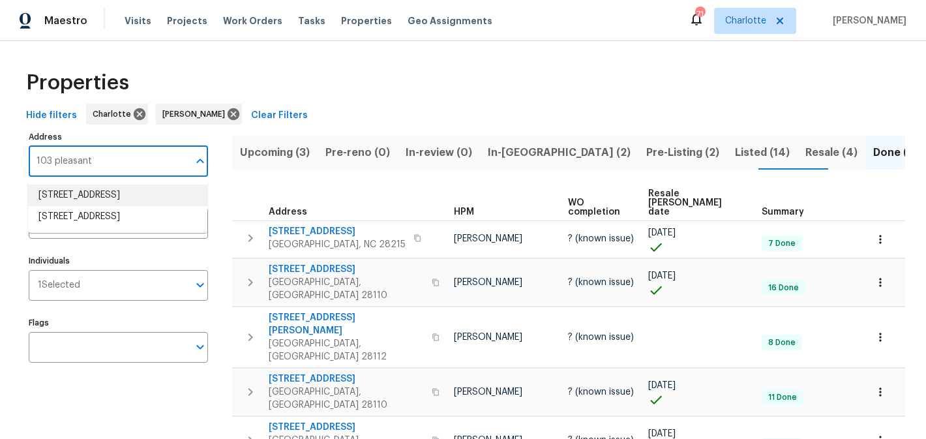
click at [139, 199] on li "103 Pleasant Hill St Lancaster SC 29720" at bounding box center [117, 195] width 179 height 22
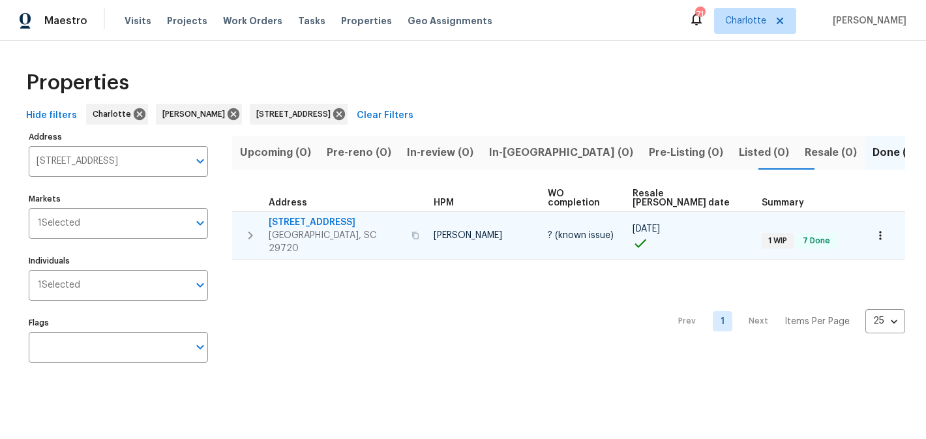
click at [244, 228] on icon "button" at bounding box center [251, 236] width 16 height 16
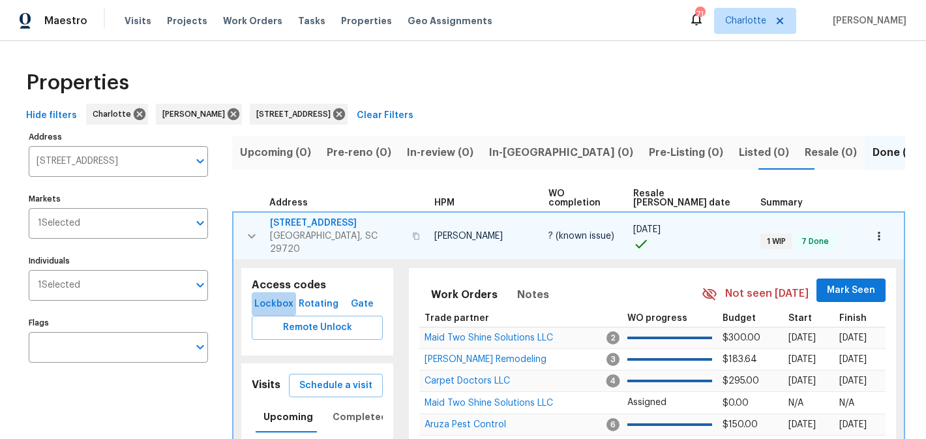
click at [269, 296] on span "Lockbox" at bounding box center [274, 304] width 34 height 16
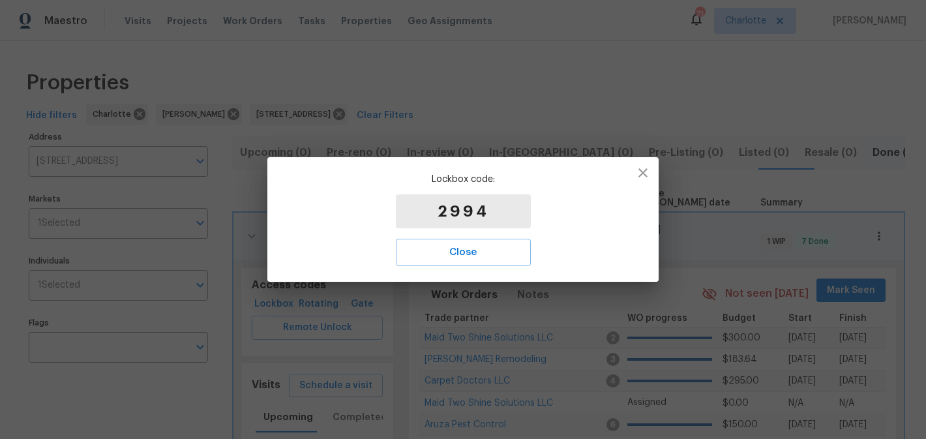
click at [452, 270] on div "Lockbox code: 2994 Close" at bounding box center [462, 219] width 391 height 125
click at [458, 258] on span "Close" at bounding box center [463, 252] width 106 height 17
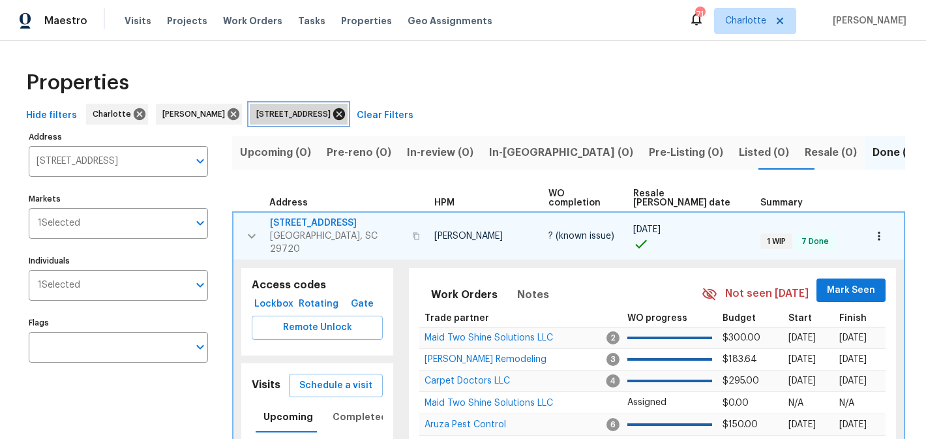
click at [345, 115] on icon at bounding box center [339, 114] width 12 height 12
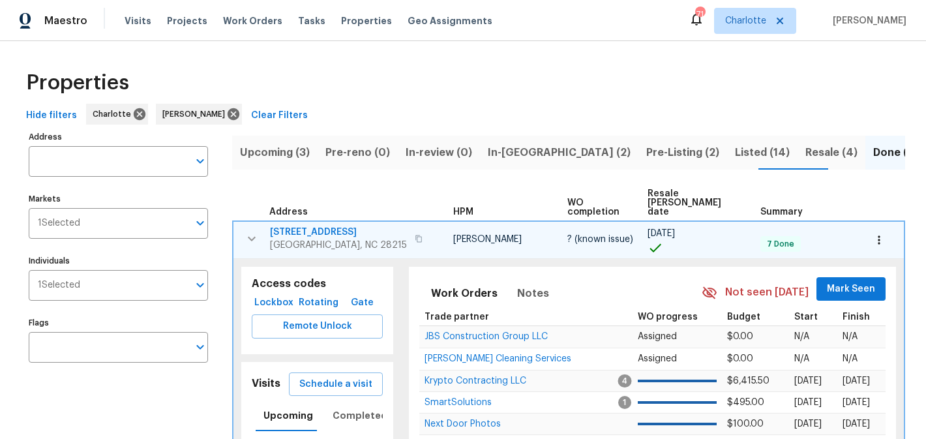
click at [259, 231] on icon "button" at bounding box center [252, 239] width 16 height 16
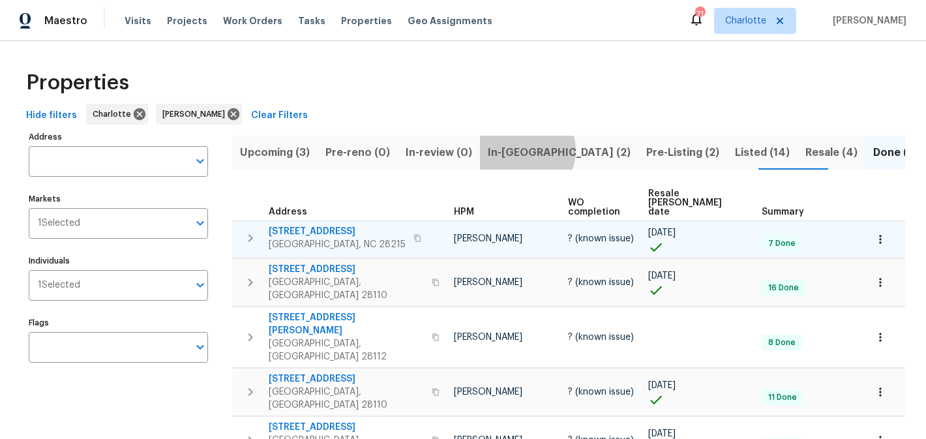
click at [518, 150] on span "In-reno (2)" at bounding box center [559, 152] width 143 height 18
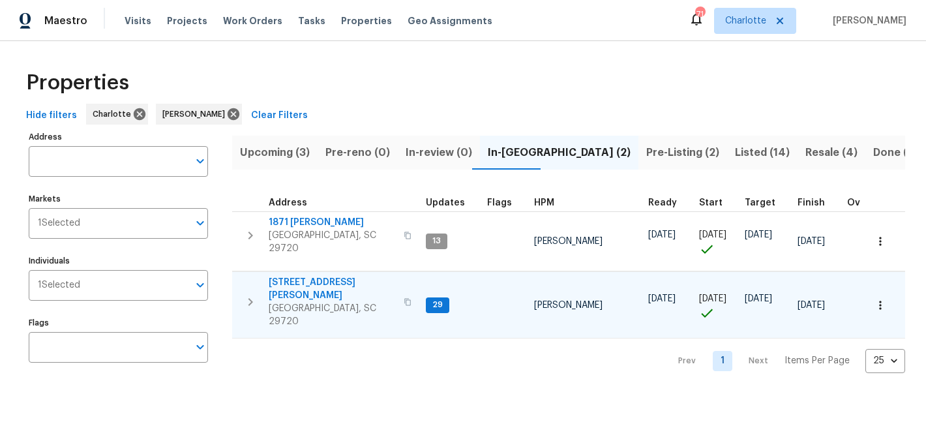
click at [299, 276] on span "2744 Lyndell Way" at bounding box center [332, 289] width 127 height 26
click at [646, 153] on span "Pre-Listing (2)" at bounding box center [682, 152] width 73 height 18
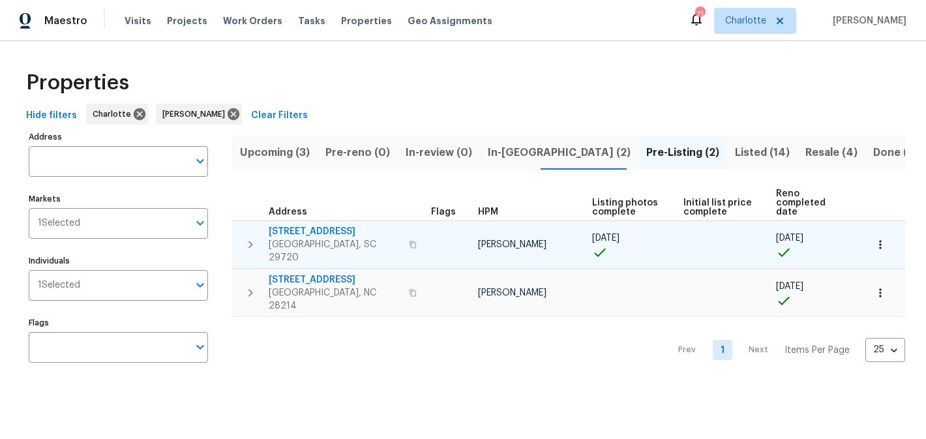
click at [301, 225] on span "[STREET_ADDRESS]" at bounding box center [335, 231] width 132 height 13
click at [314, 225] on span "[STREET_ADDRESS]" at bounding box center [335, 231] width 132 height 13
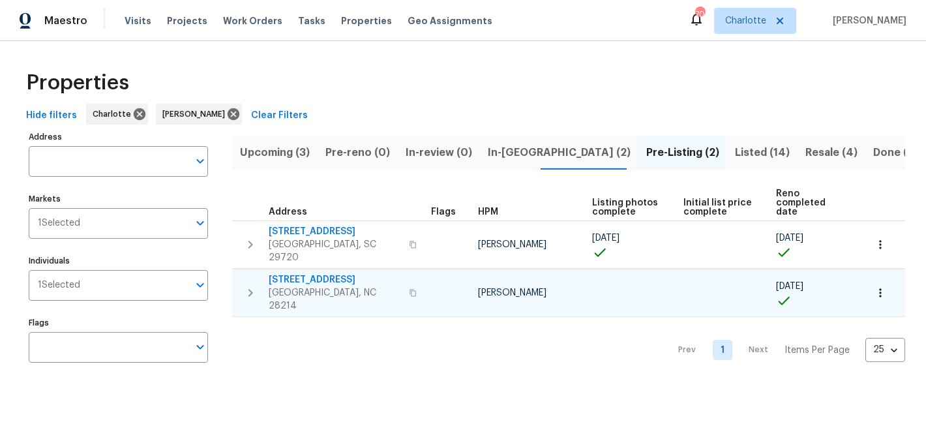
click at [314, 273] on span "505 Old Vine Ct" at bounding box center [335, 279] width 132 height 13
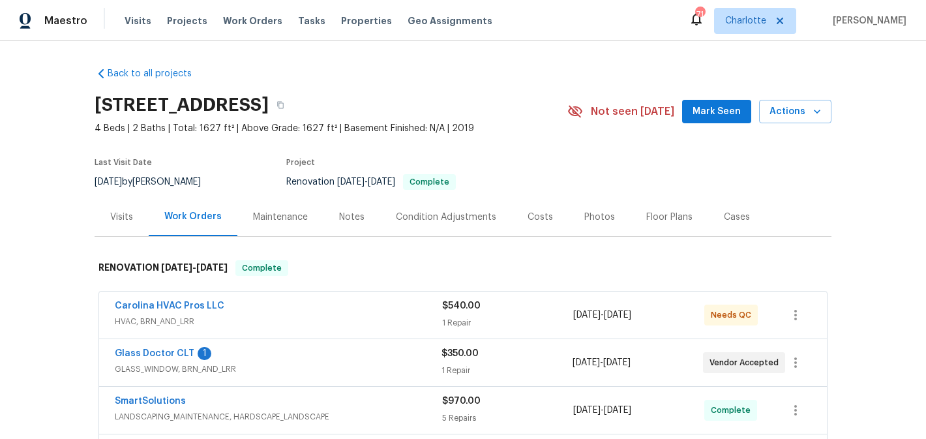
click at [700, 104] on span "Mark Seen" at bounding box center [716, 112] width 48 height 16
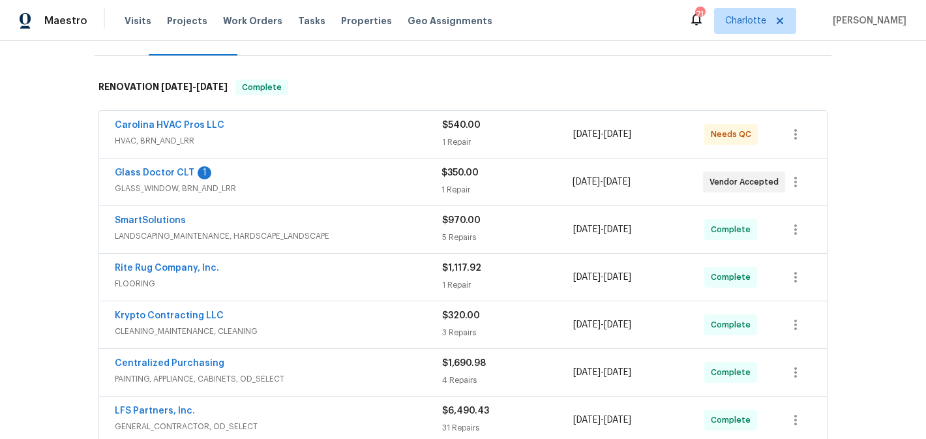
scroll to position [184, 0]
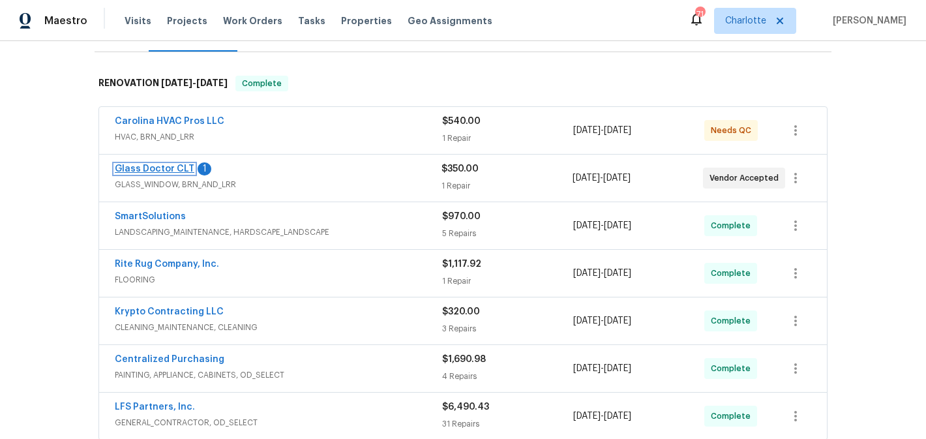
click at [152, 166] on link "Glass Doctor CLT" at bounding box center [155, 168] width 80 height 9
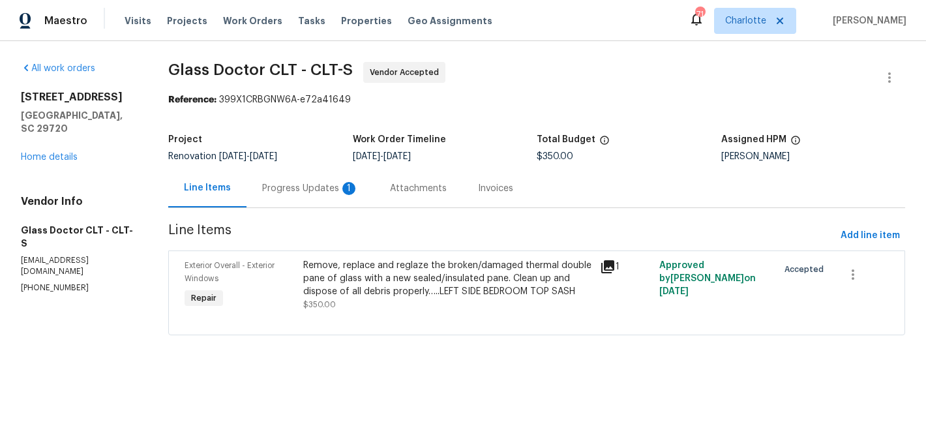
click at [301, 199] on div "Progress Updates 1" at bounding box center [310, 188] width 128 height 38
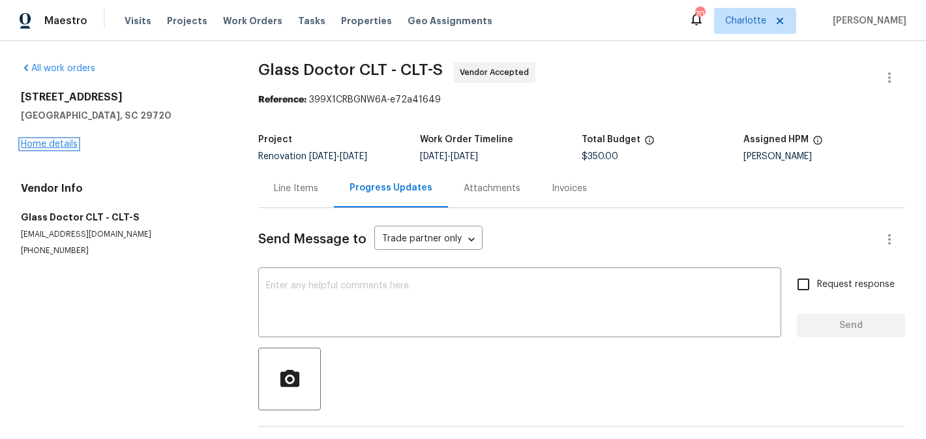
click at [23, 144] on link "Home details" at bounding box center [49, 144] width 57 height 9
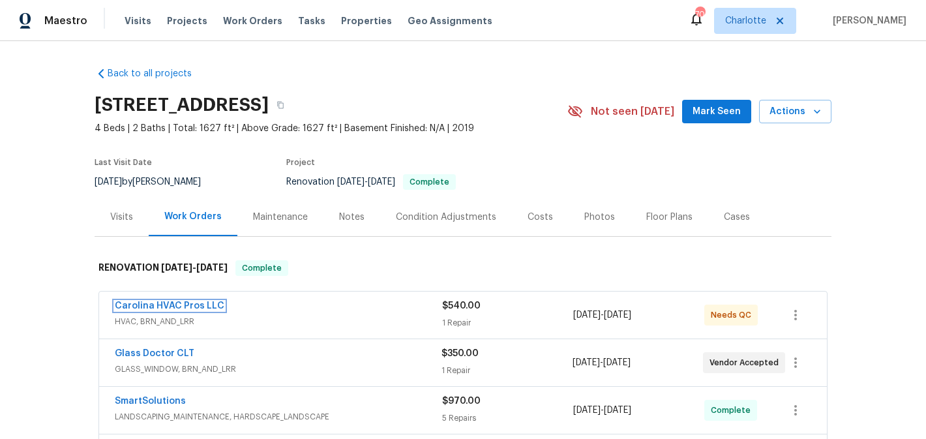
click at [175, 305] on link "Carolina HVAC Pros LLC" at bounding box center [170, 305] width 110 height 9
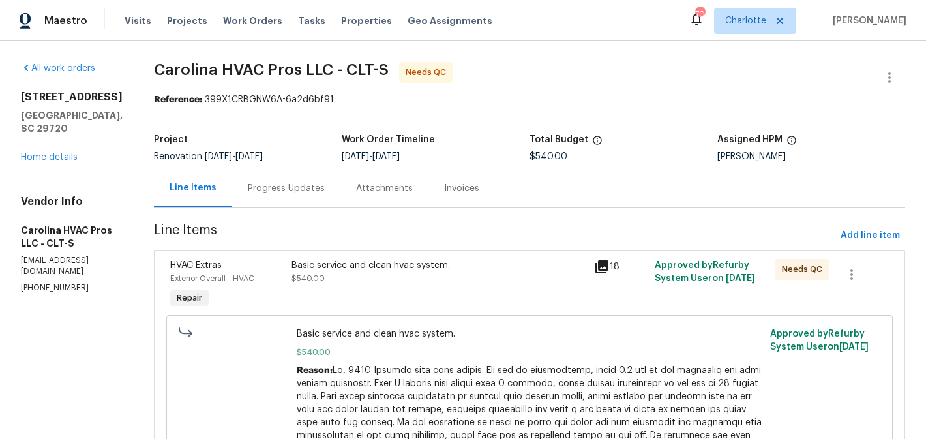
click at [473, 283] on div "Basic service and clean hvac system. $540.00" at bounding box center [438, 272] width 295 height 26
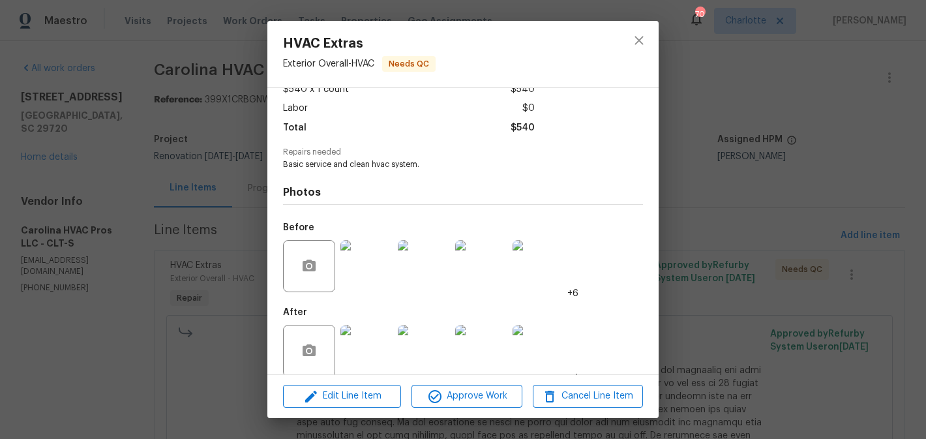
scroll to position [96, 0]
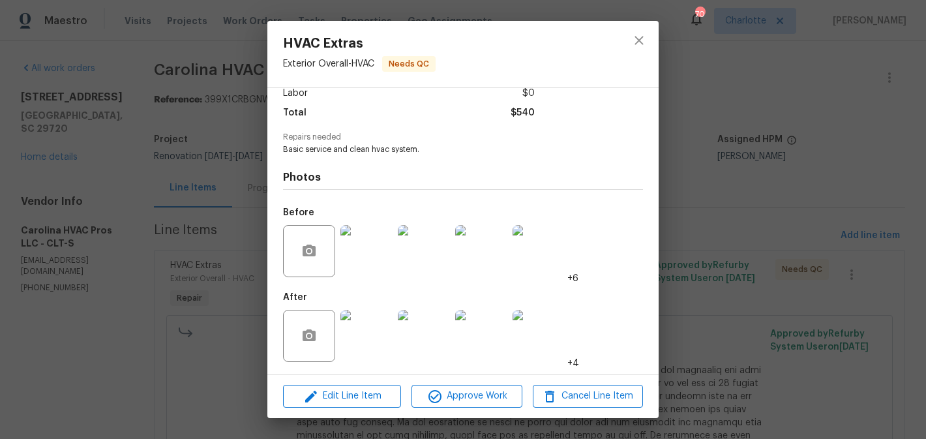
click at [365, 331] on img at bounding box center [366, 336] width 52 height 52
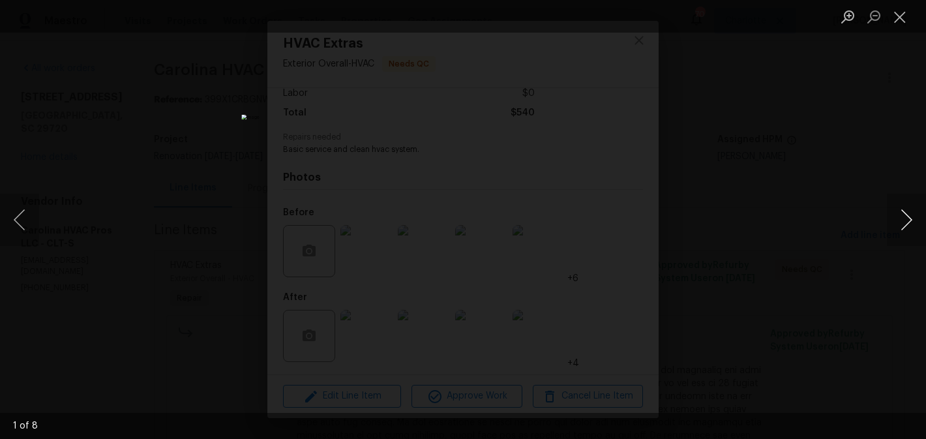
click at [901, 221] on button "Next image" at bounding box center [906, 220] width 39 height 52
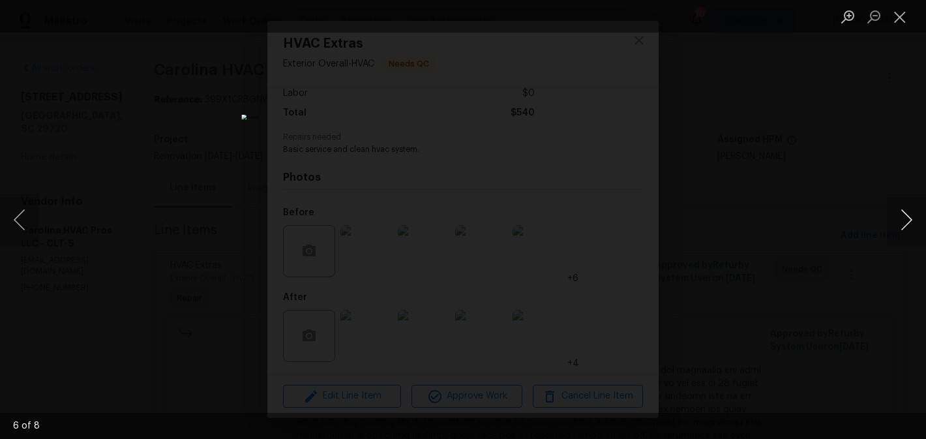
click at [901, 221] on button "Next image" at bounding box center [906, 220] width 39 height 52
click at [897, 20] on button "Close lightbox" at bounding box center [900, 16] width 26 height 23
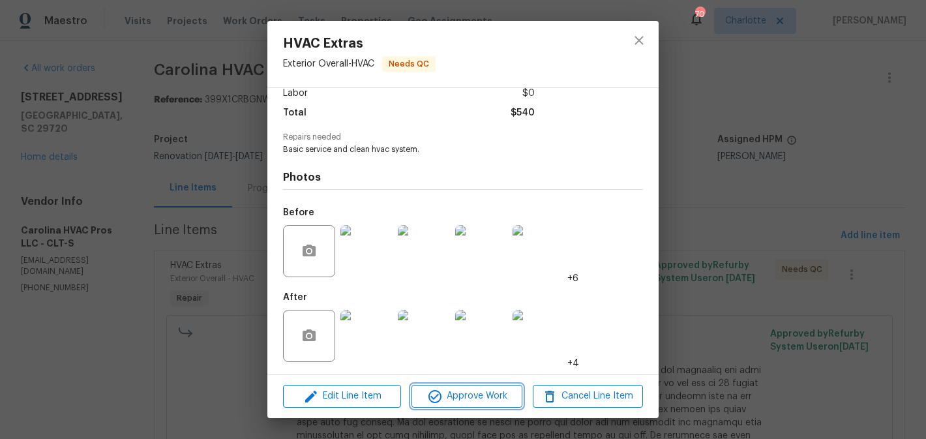
click at [484, 394] on span "Approve Work" at bounding box center [466, 396] width 102 height 16
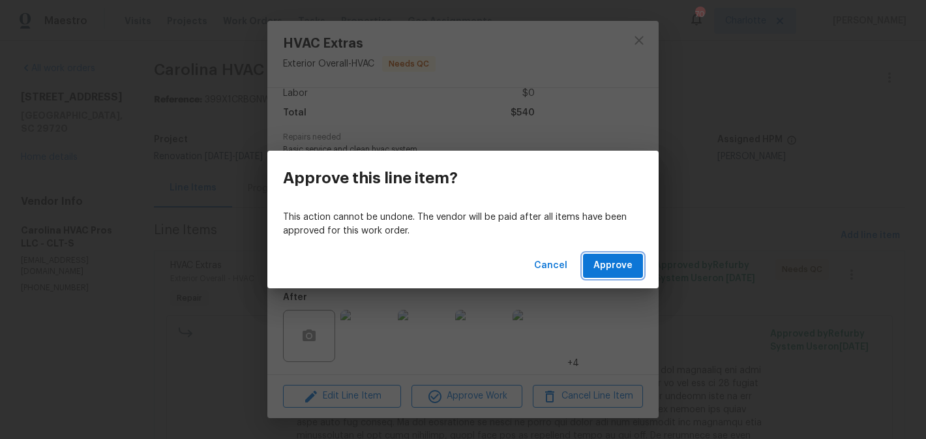
click at [619, 272] on span "Approve" at bounding box center [612, 266] width 39 height 16
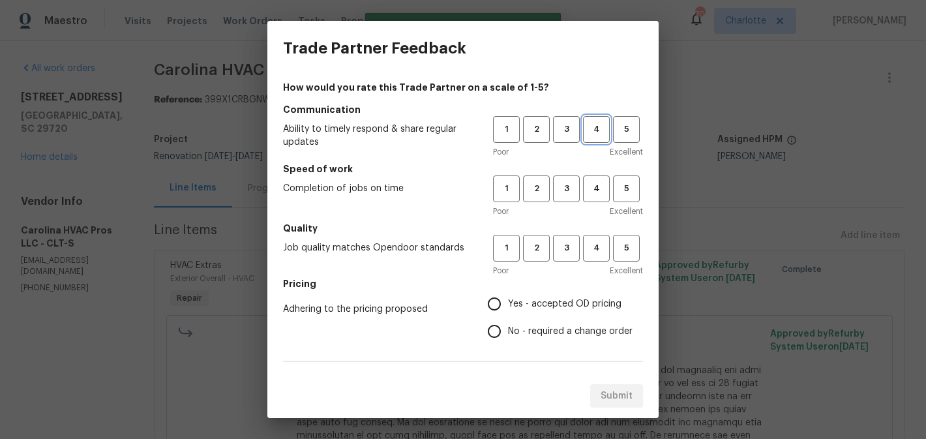
click at [593, 128] on span "4" at bounding box center [596, 129] width 24 height 15
click at [589, 203] on div "1 2 3 4 5 Poor Excellent" at bounding box center [568, 196] width 150 height 42
click at [593, 199] on button "4" at bounding box center [596, 188] width 27 height 27
click at [589, 243] on span "4" at bounding box center [596, 248] width 24 height 15
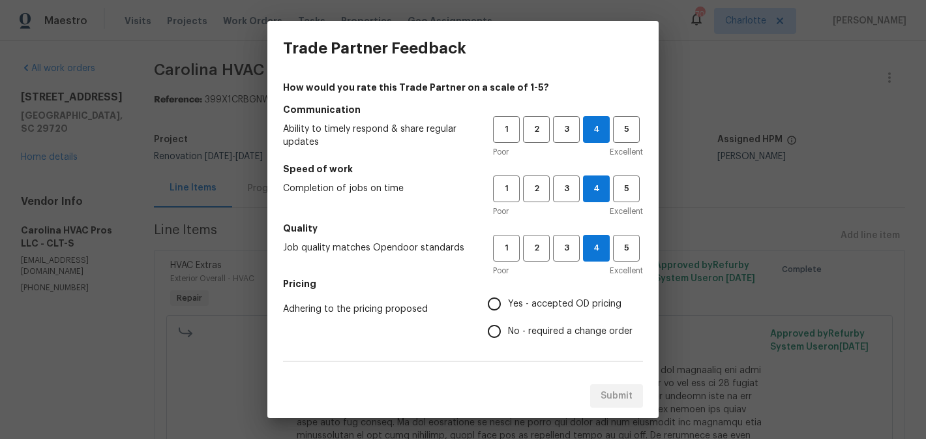
click at [554, 299] on span "Yes - accepted OD pricing" at bounding box center [564, 304] width 113 height 14
click at [508, 299] on input "Yes - accepted OD pricing" at bounding box center [493, 303] width 27 height 27
radio input "true"
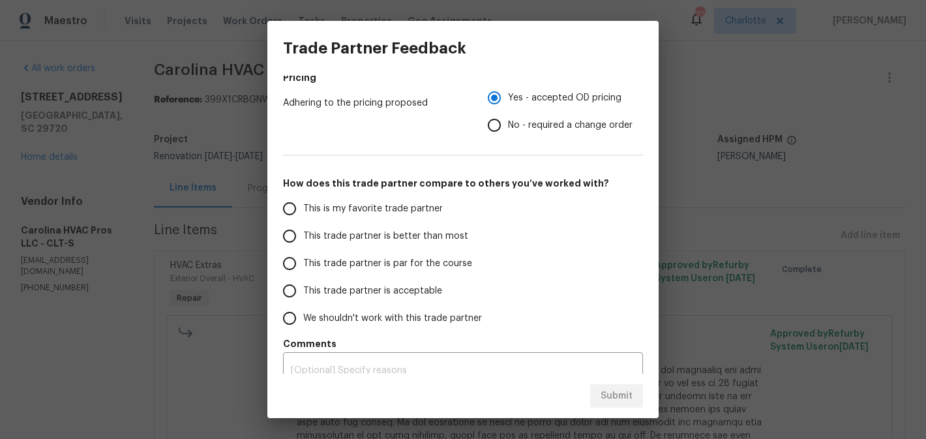
scroll to position [223, 0]
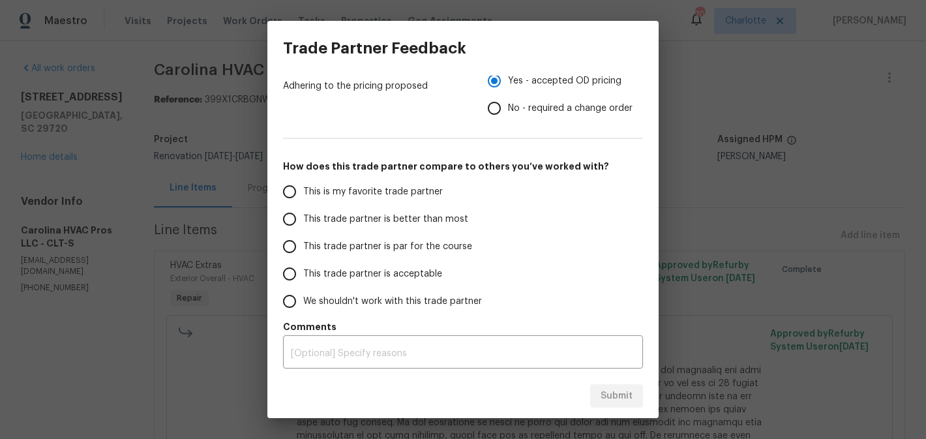
click at [540, 114] on span "No - required a change order" at bounding box center [570, 109] width 125 height 14
click at [508, 114] on input "No - required a change order" at bounding box center [493, 108] width 27 height 27
radio input "true"
click at [366, 216] on span "This trade partner is better than most" at bounding box center [385, 220] width 165 height 14
click at [303, 216] on input "This trade partner is better than most" at bounding box center [289, 218] width 27 height 27
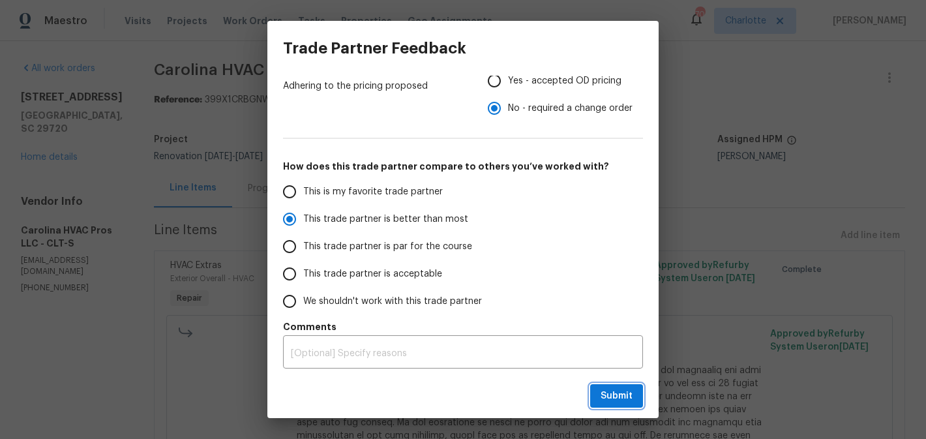
click at [608, 390] on span "Submit" at bounding box center [616, 396] width 32 height 16
radio input "true"
